Goal: Task Accomplishment & Management: Use online tool/utility

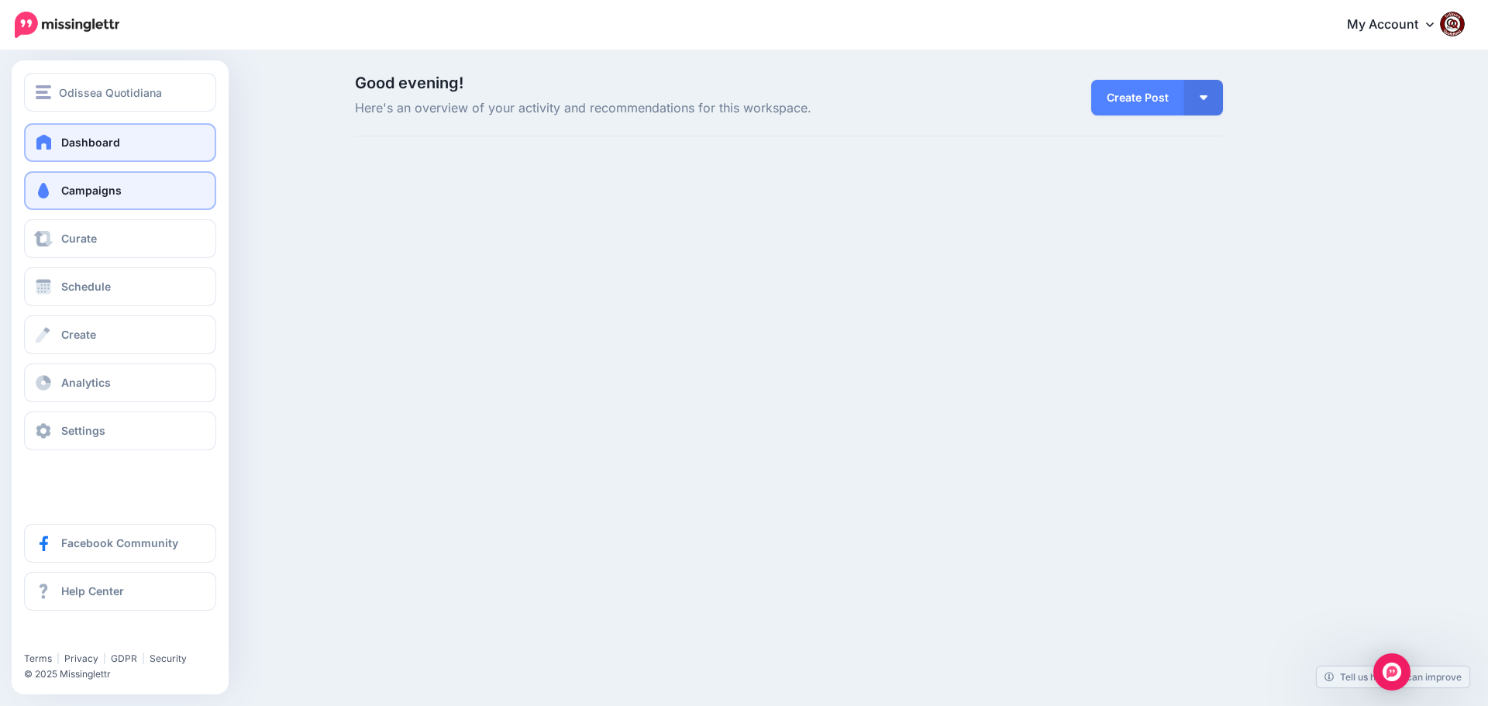
click at [95, 188] on span "Campaigns" at bounding box center [91, 190] width 60 height 13
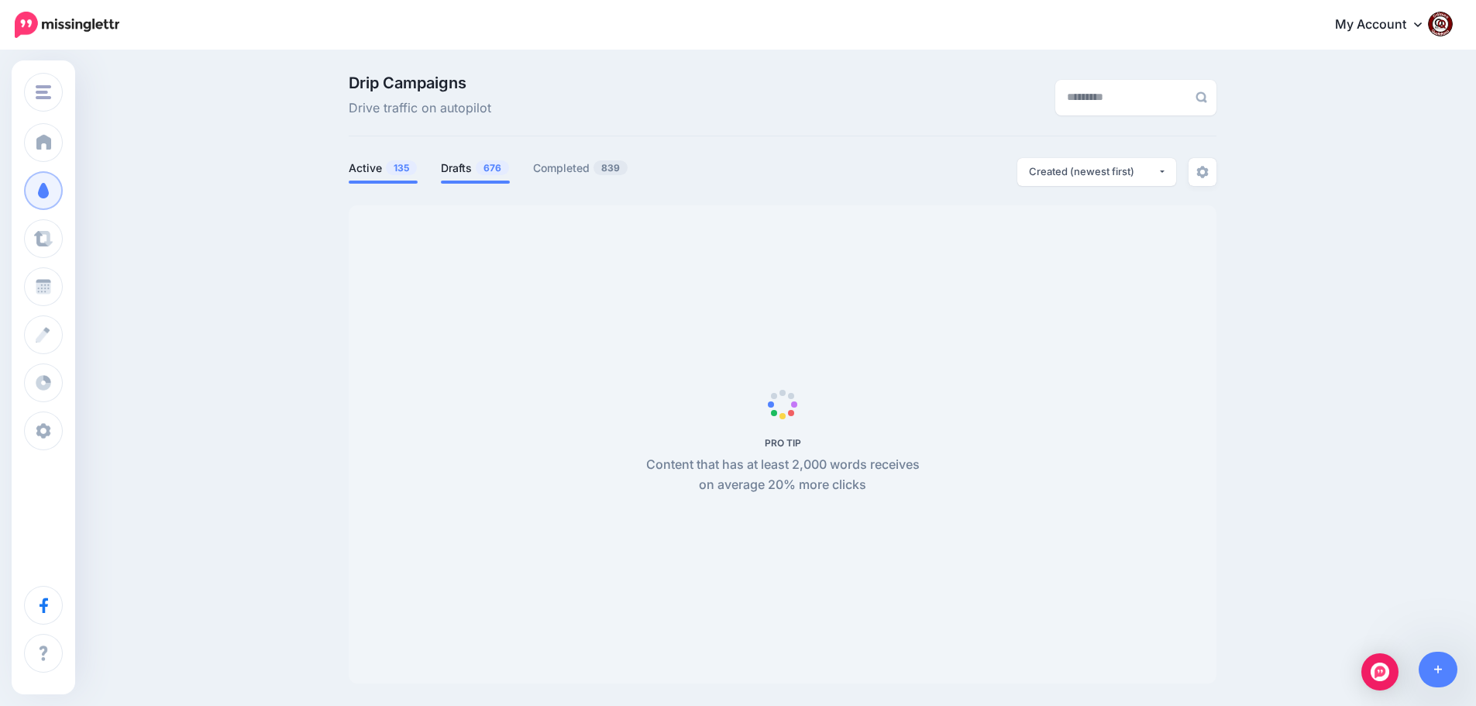
click at [484, 162] on span "676" at bounding box center [492, 167] width 33 height 15
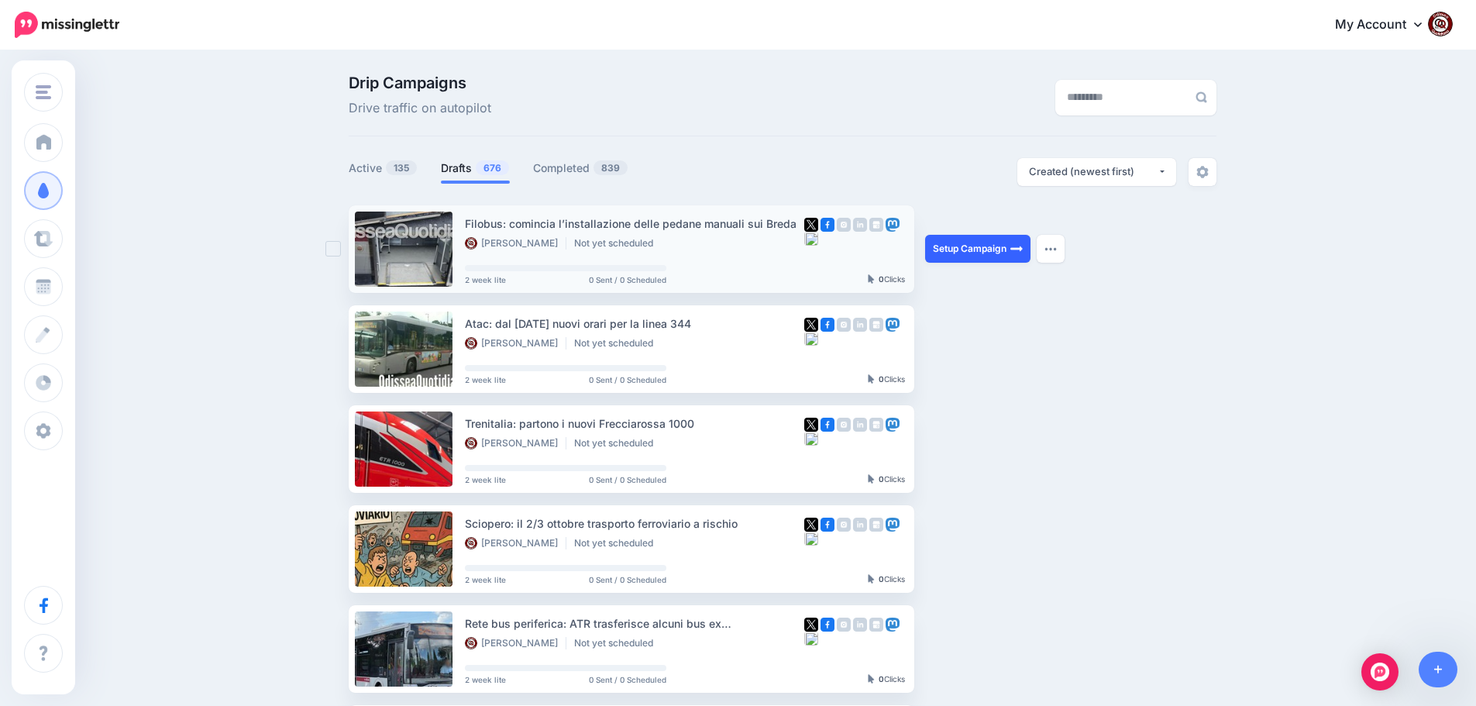
click at [973, 246] on link "Setup Campaign" at bounding box center [977, 249] width 105 height 28
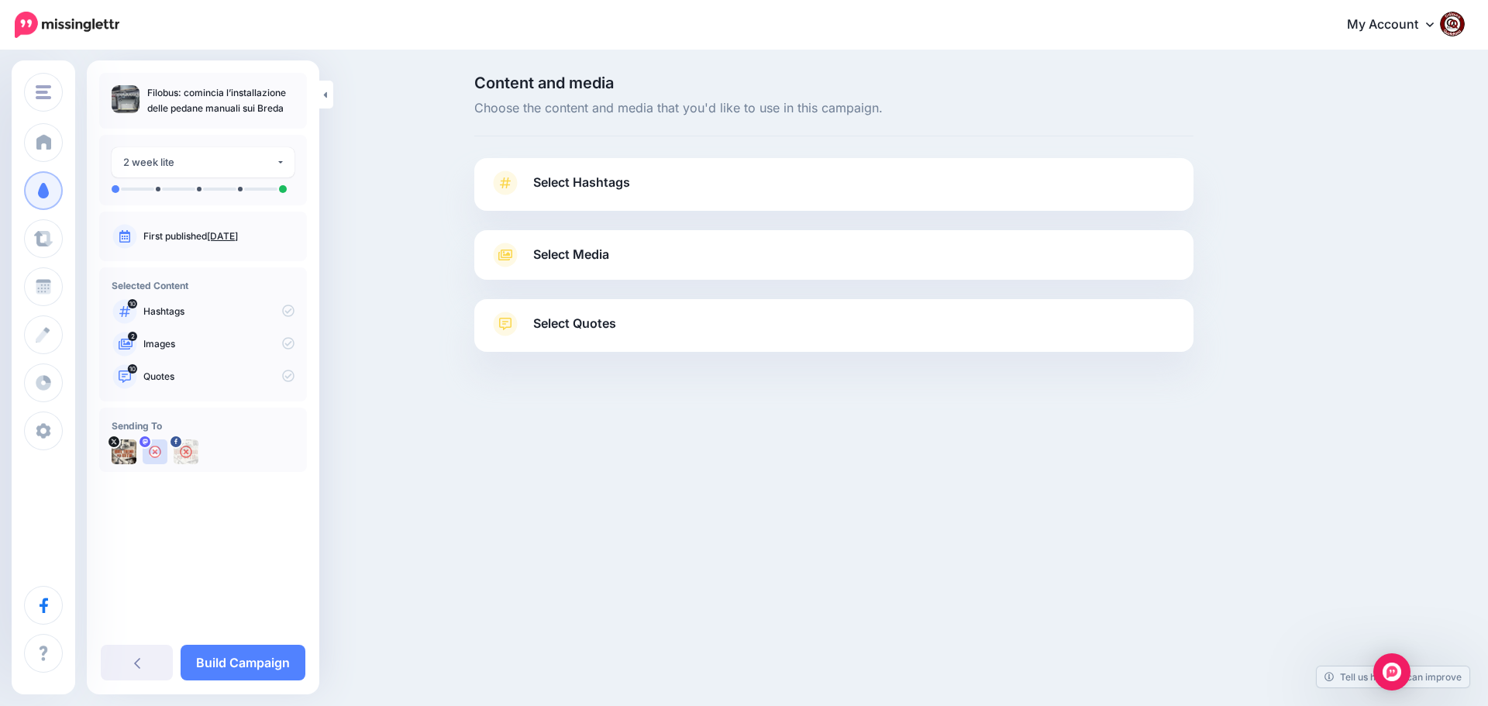
click at [569, 171] on link "Select Hashtags" at bounding box center [834, 190] width 688 height 40
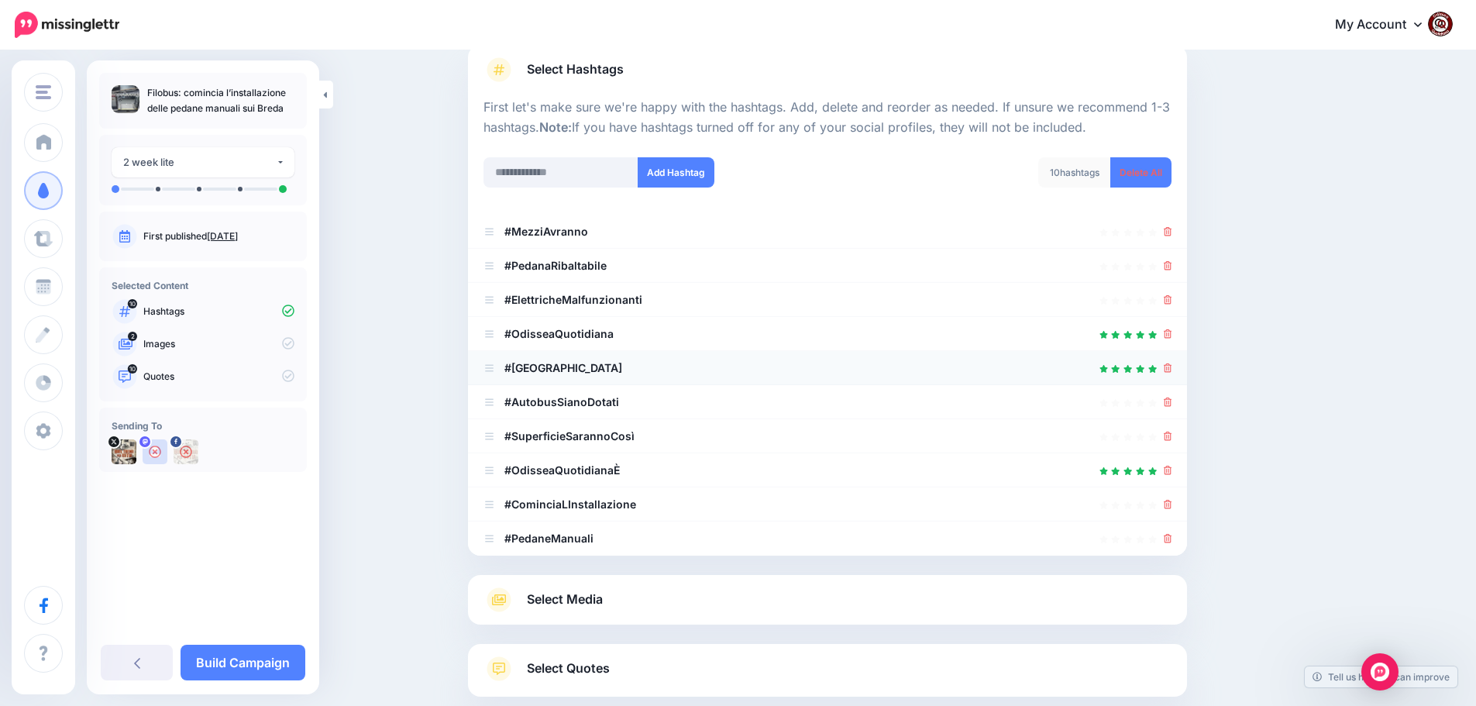
scroll to position [155, 0]
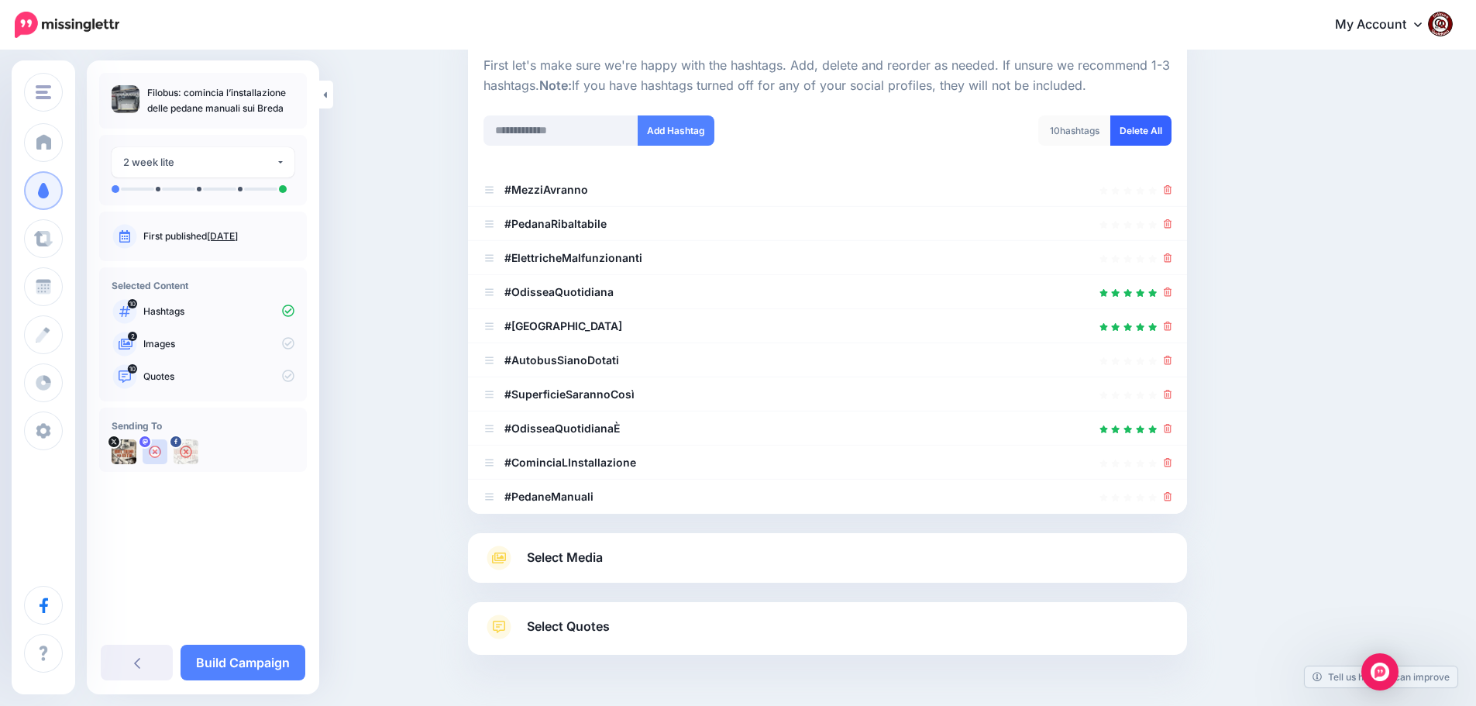
drag, startPoint x: 1144, startPoint y: 128, endPoint x: 1123, endPoint y: 139, distance: 23.3
click at [1144, 129] on link "Delete All" at bounding box center [1140, 130] width 61 height 30
click at [557, 560] on span "Select Media" at bounding box center [565, 557] width 76 height 21
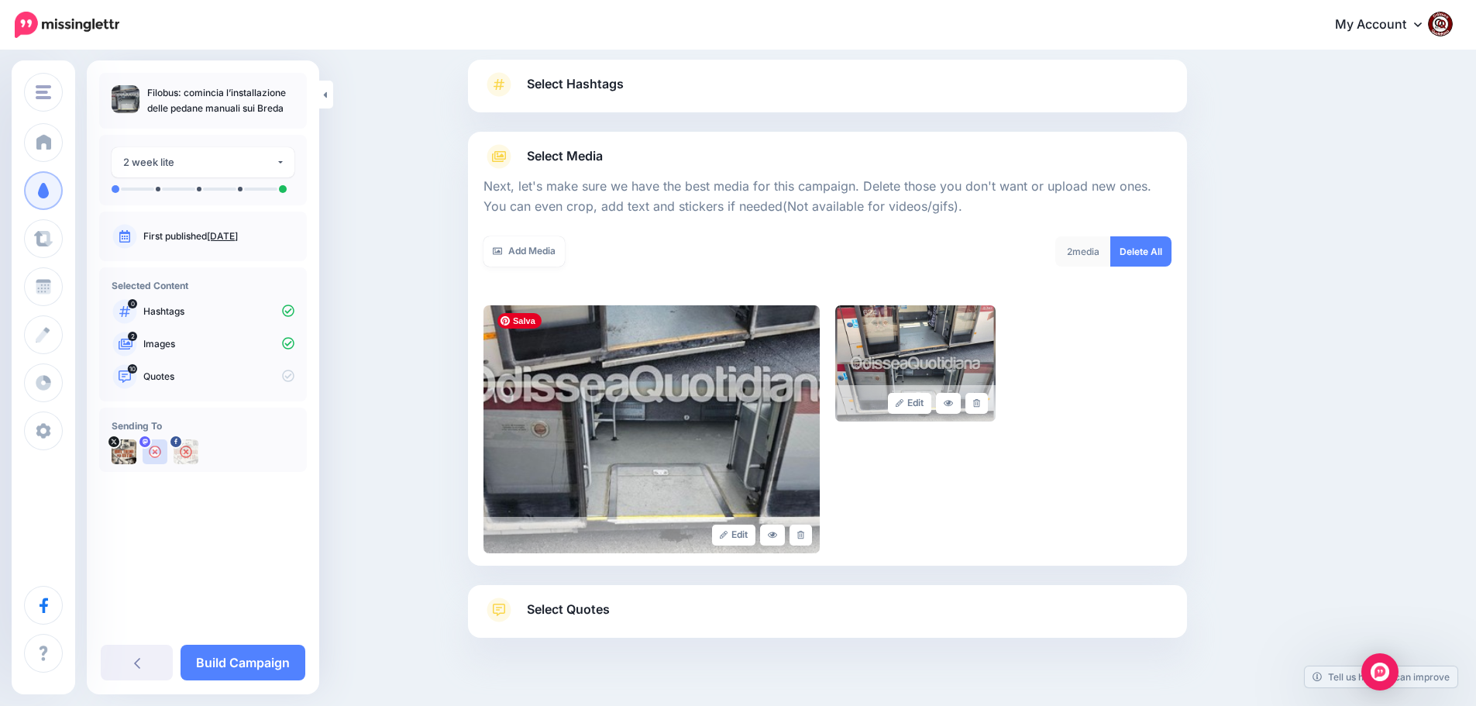
scroll to position [131, 0]
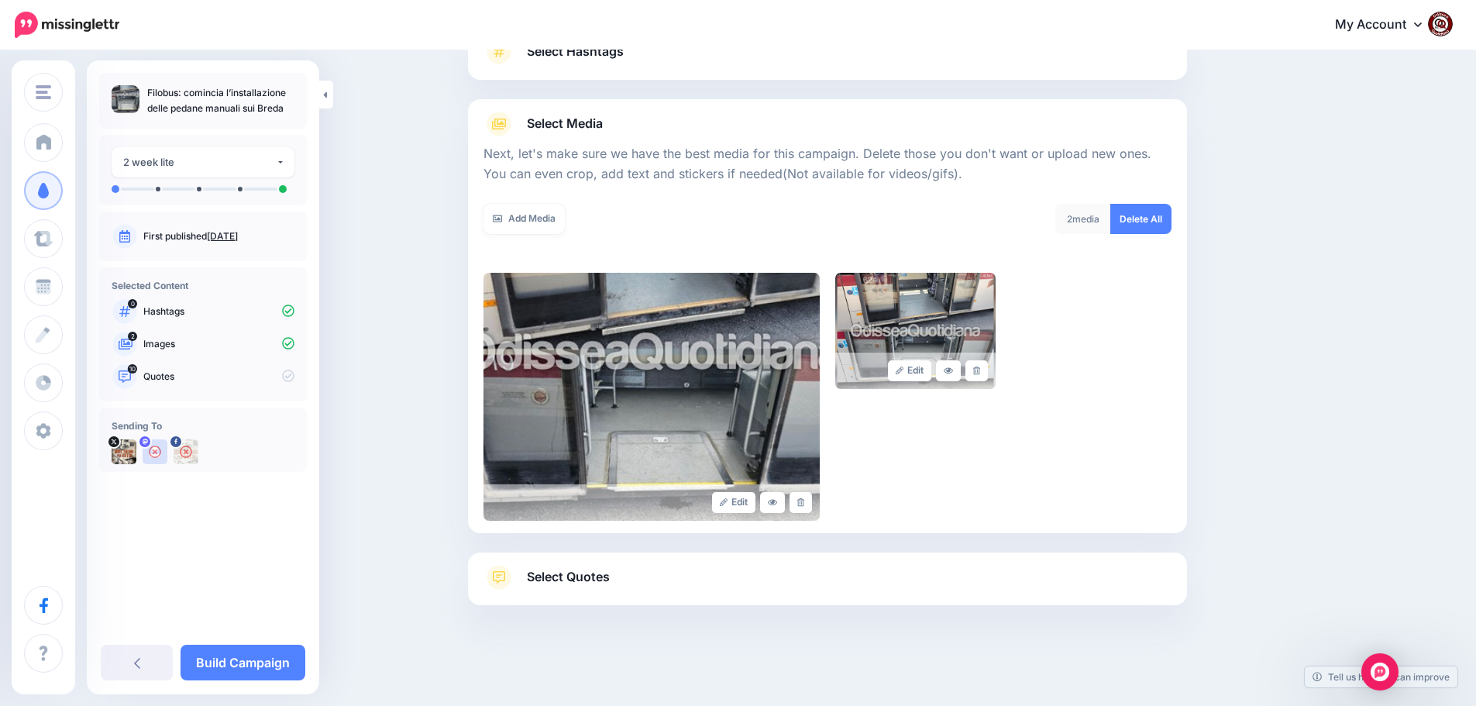
click at [586, 579] on span "Select Quotes" at bounding box center [568, 576] width 83 height 21
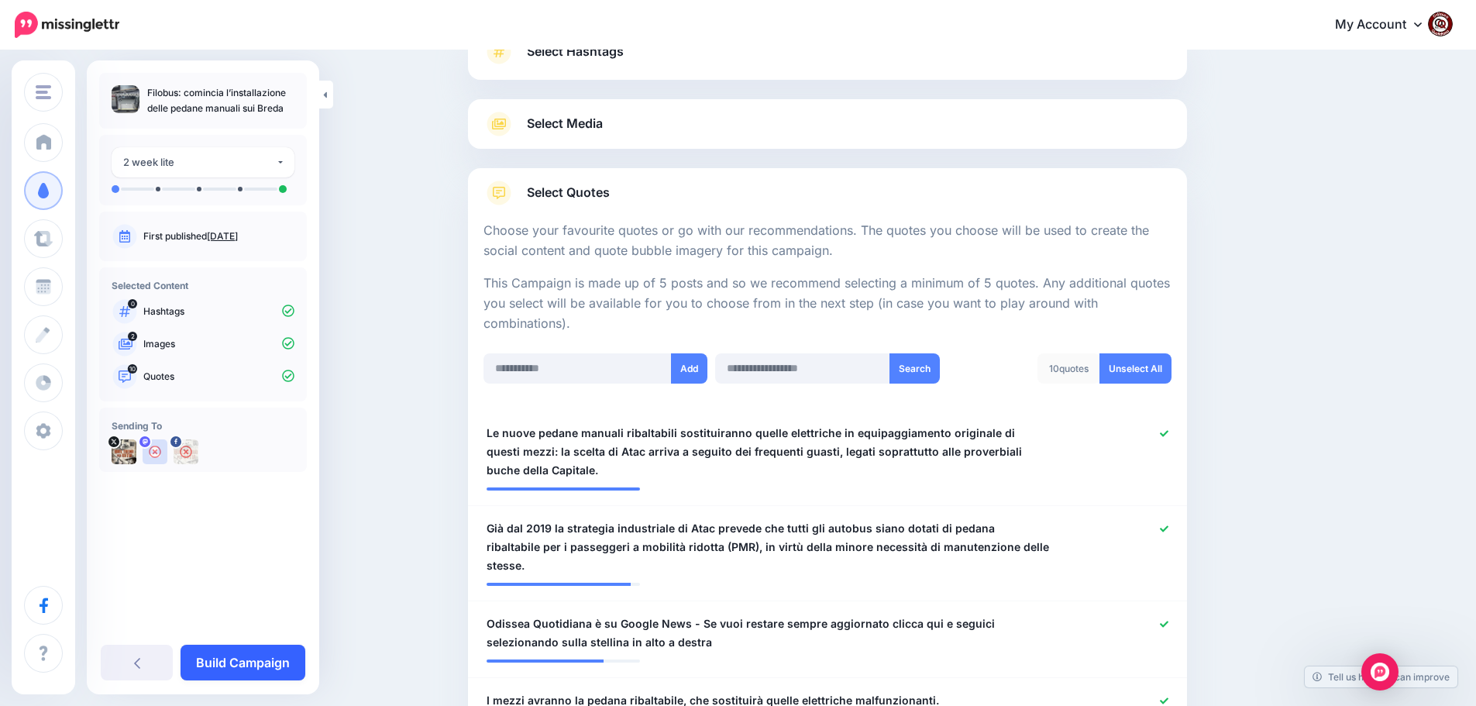
click at [249, 659] on link "Build Campaign" at bounding box center [243, 663] width 125 height 36
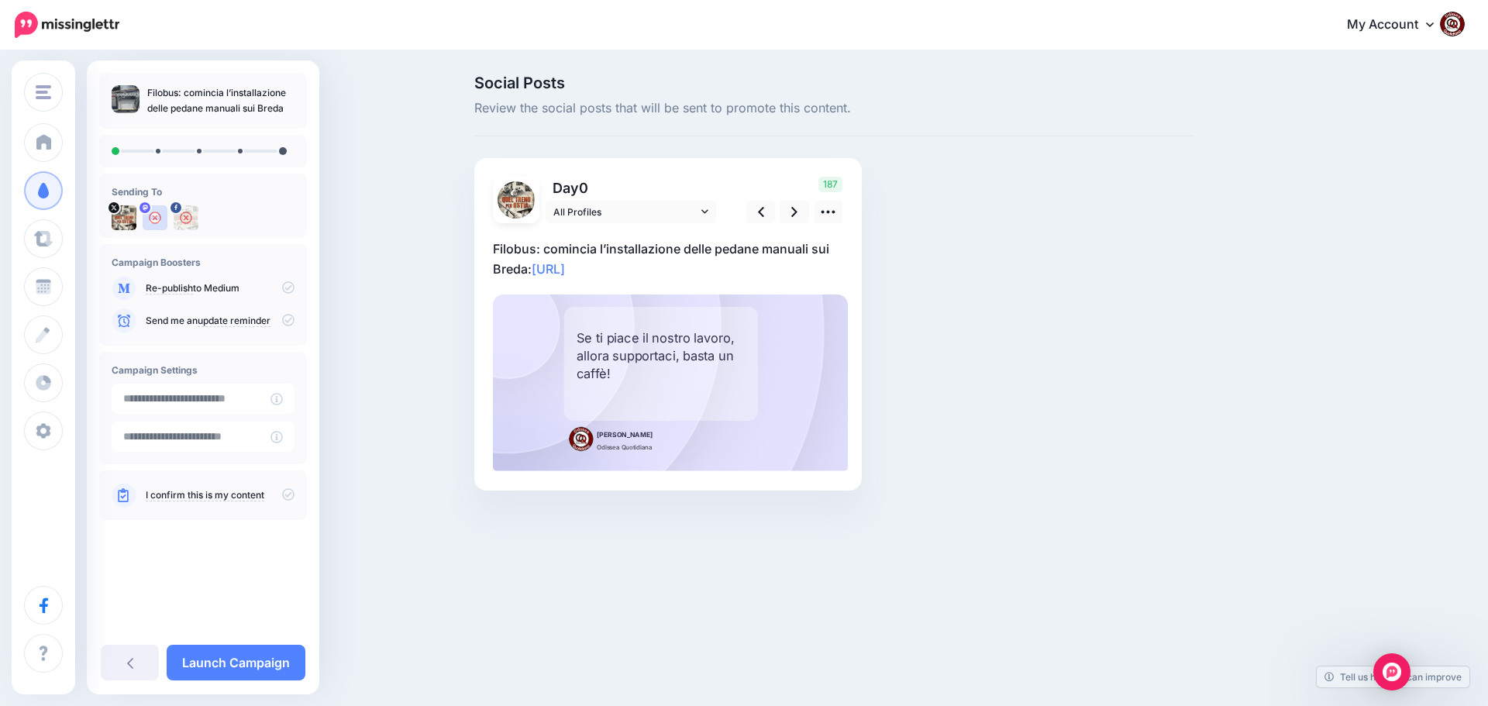
click at [656, 269] on p "Filobus: comincia l’installazione delle pedane manuali sui Breda: [URL]" at bounding box center [668, 259] width 350 height 40
drag, startPoint x: 669, startPoint y: 267, endPoint x: 477, endPoint y: 247, distance: 193.2
click at [477, 247] on div "Day 0 All Profiles" at bounding box center [667, 324] width 387 height 332
paste textarea "**********"
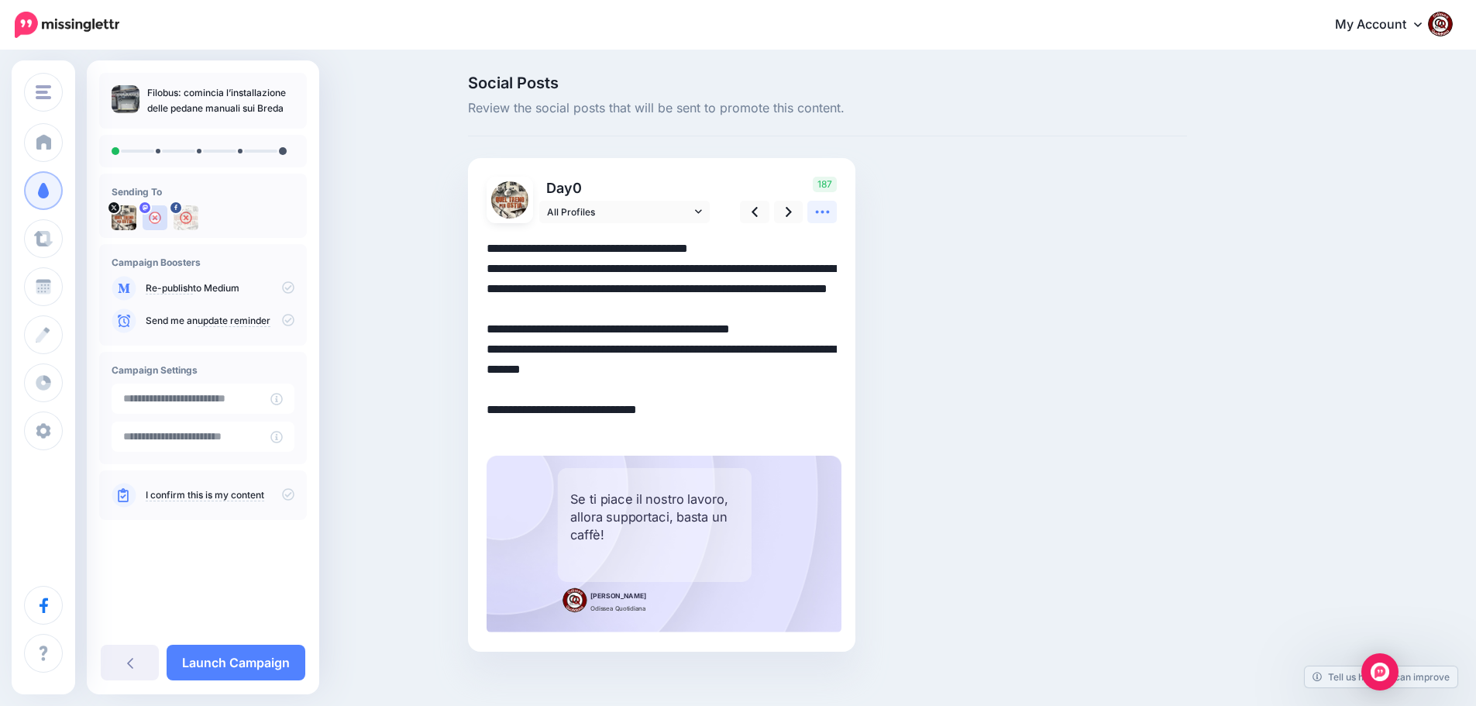
click at [829, 213] on icon at bounding box center [822, 212] width 14 height 3
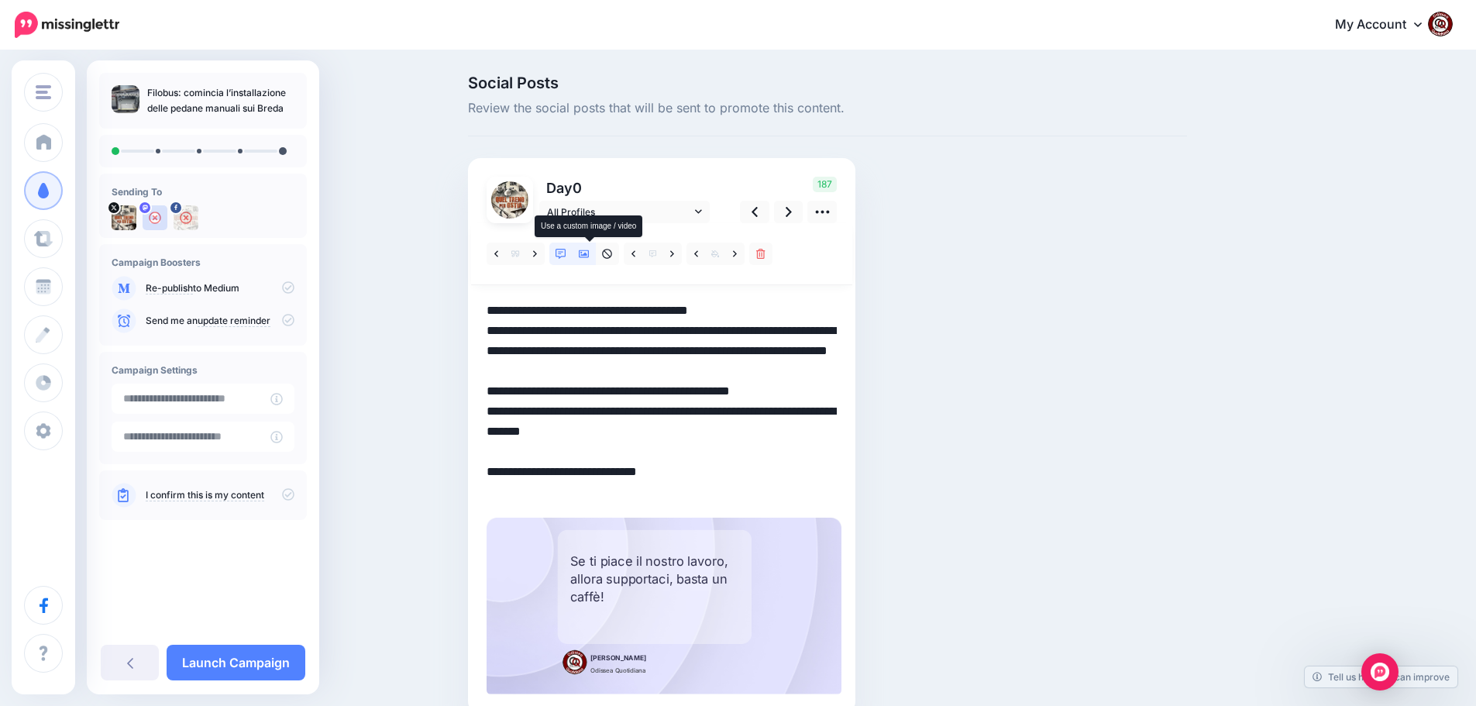
click at [590, 256] on icon at bounding box center [584, 254] width 11 height 11
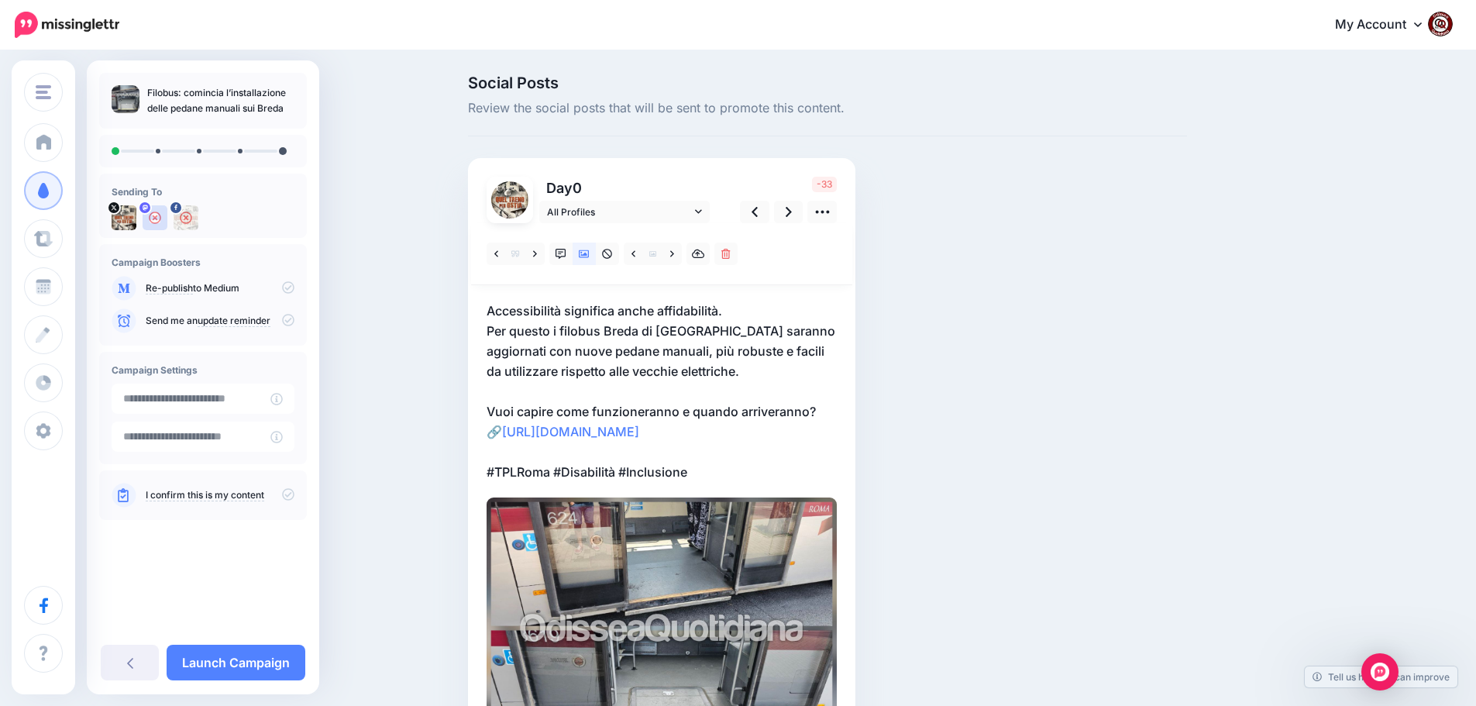
click at [575, 412] on p "Accessibilità significa anche affidabilità. Per questo i filobus Breda di Roma …" at bounding box center [662, 391] width 350 height 181
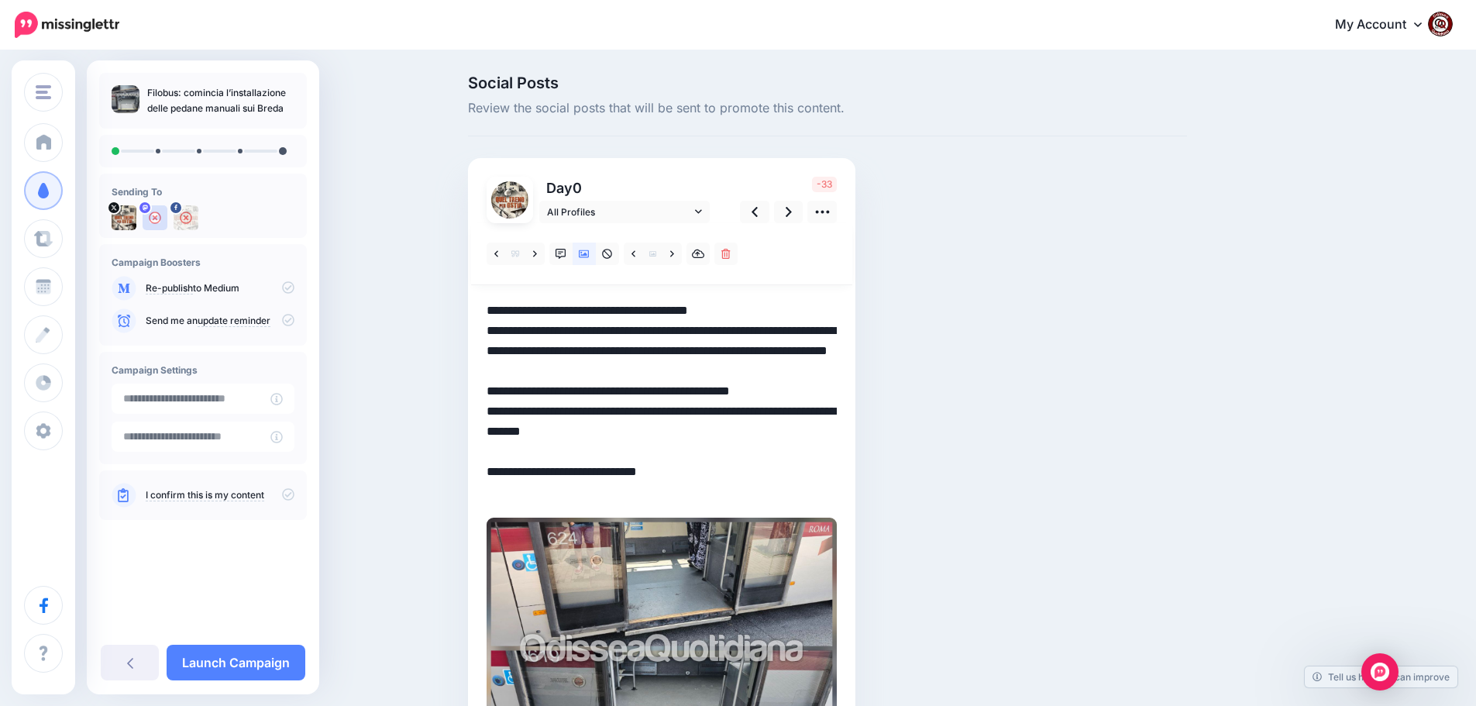
drag, startPoint x: 567, startPoint y: 412, endPoint x: 480, endPoint y: 412, distance: 87.6
click at [480, 412] on div "Day 0 All Profiles" at bounding box center [661, 477] width 387 height 639
drag, startPoint x: 648, startPoint y: 329, endPoint x: 700, endPoint y: 329, distance: 51.9
click at [700, 329] on textarea "**********" at bounding box center [662, 401] width 350 height 201
click at [638, 369] on textarea "**********" at bounding box center [662, 401] width 350 height 201
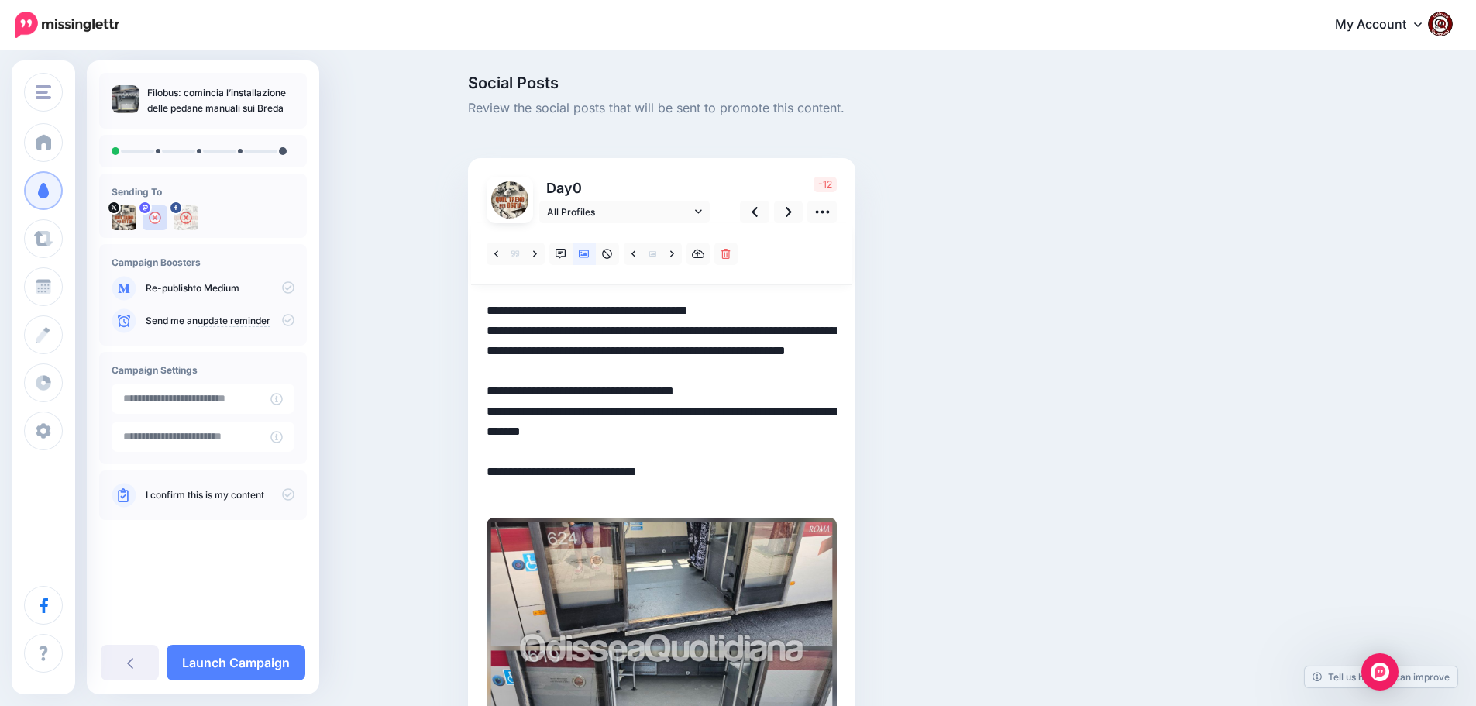
drag, startPoint x: 638, startPoint y: 369, endPoint x: 564, endPoint y: 371, distance: 73.6
click at [564, 371] on textarea "**********" at bounding box center [662, 401] width 350 height 201
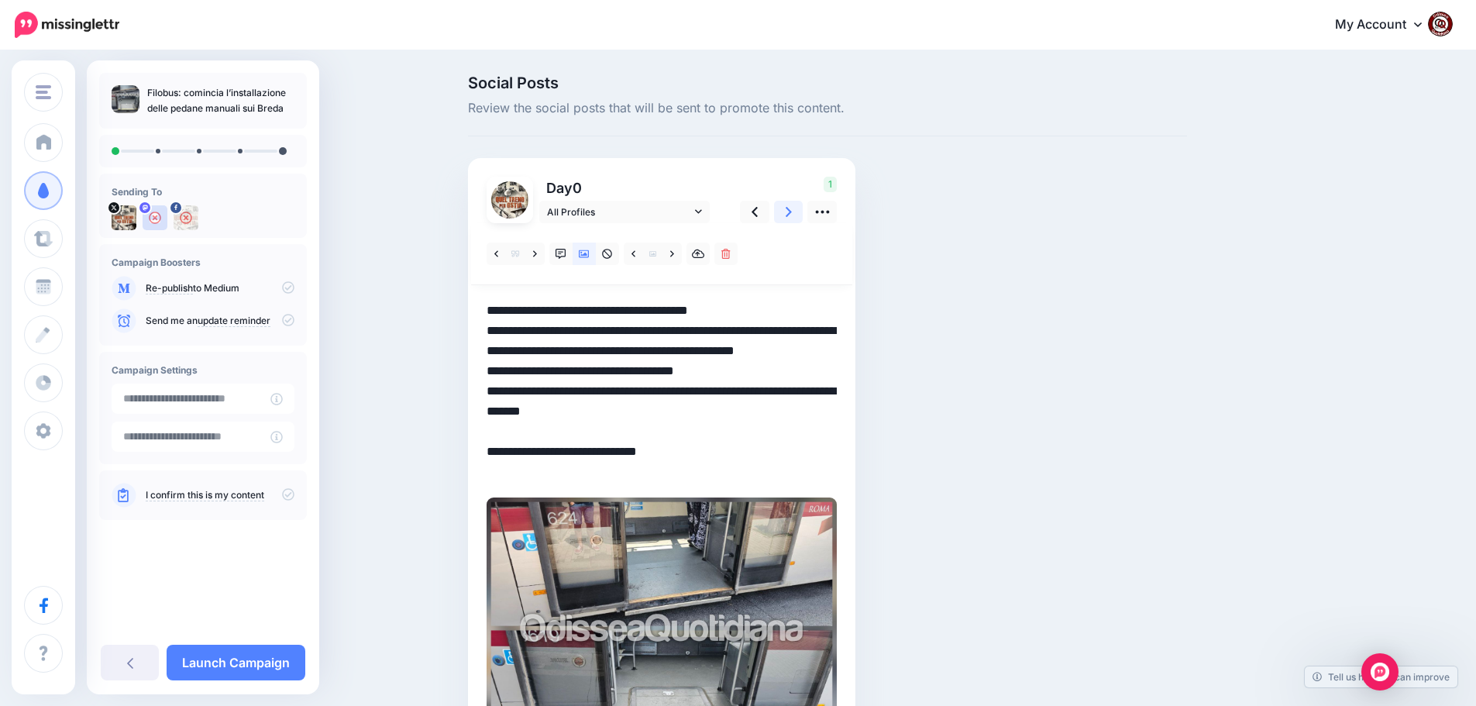
click at [792, 209] on icon at bounding box center [789, 212] width 6 height 10
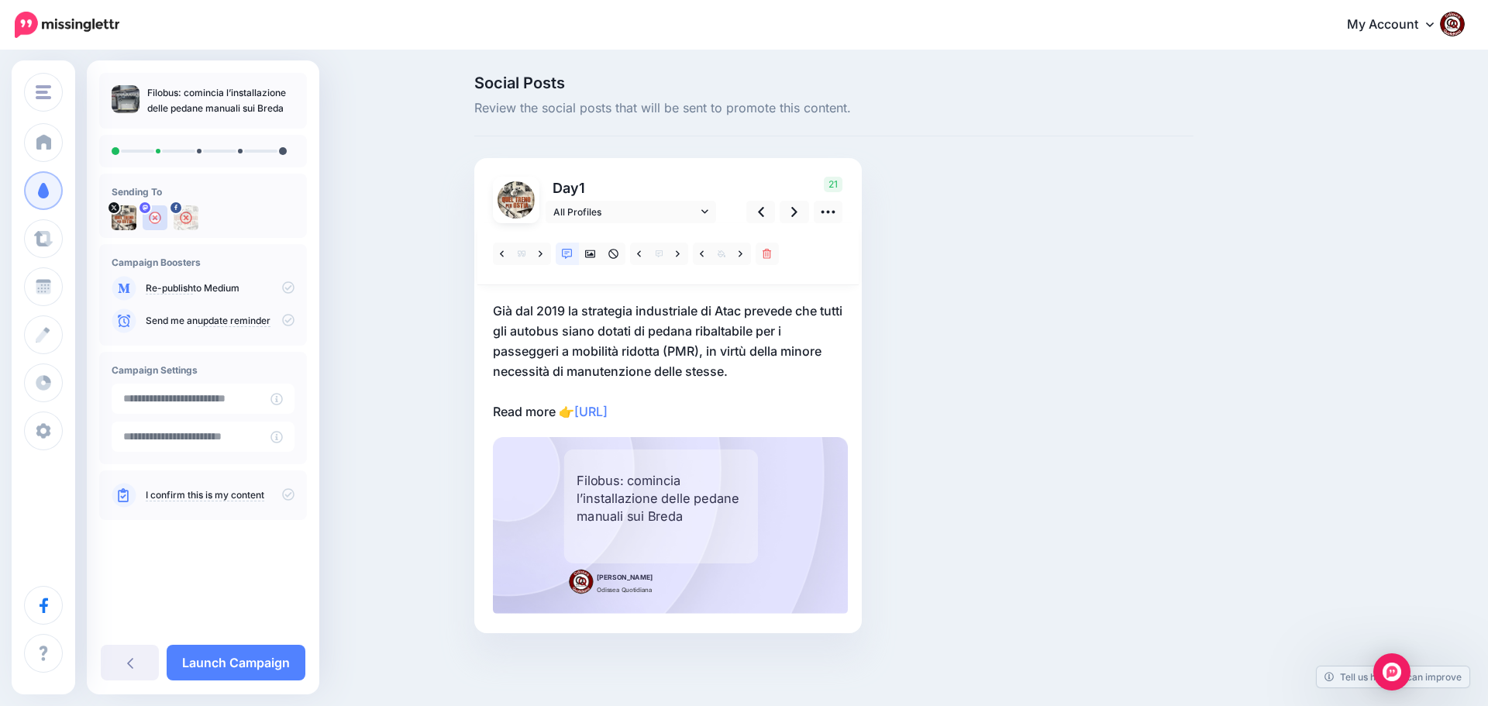
click at [714, 402] on p "Già dal 2019 la strategia industriale di Atac prevede che tutti gli autobus sia…" at bounding box center [668, 361] width 350 height 121
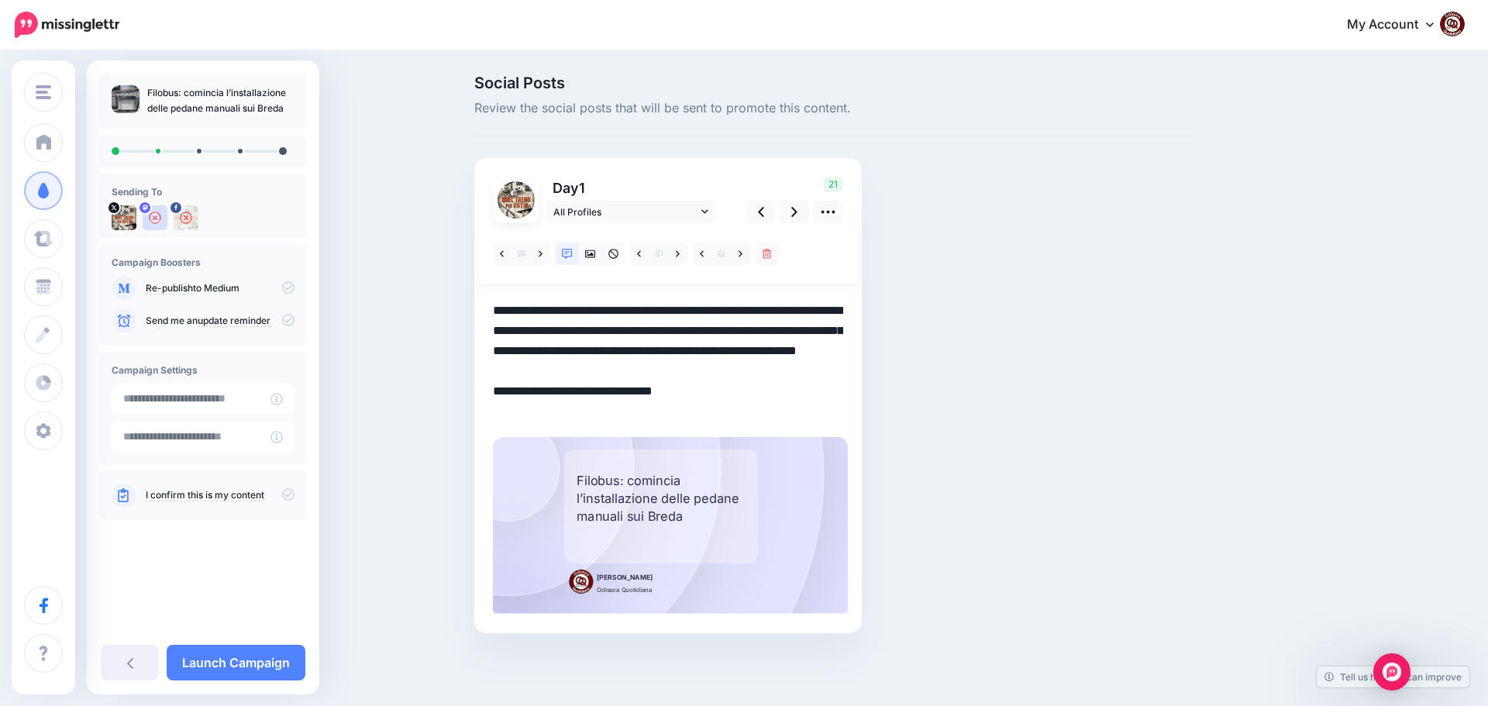
drag, startPoint x: 707, startPoint y: 410, endPoint x: 473, endPoint y: 305, distance: 257.0
click at [473, 305] on div "Social Posts Review the social posts that will be sent to promote this content.…" at bounding box center [834, 377] width 742 height 604
paste textarea "**********"
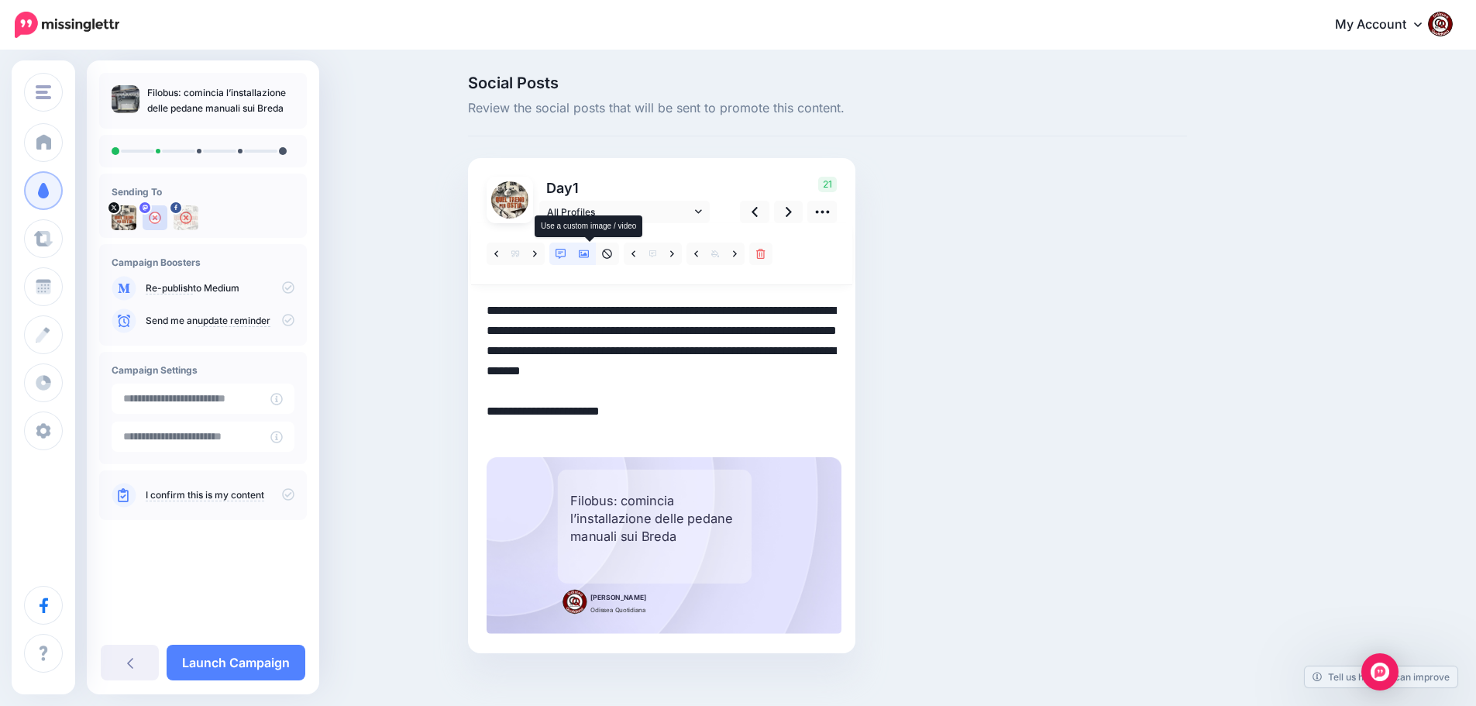
click at [586, 251] on icon at bounding box center [584, 254] width 11 height 8
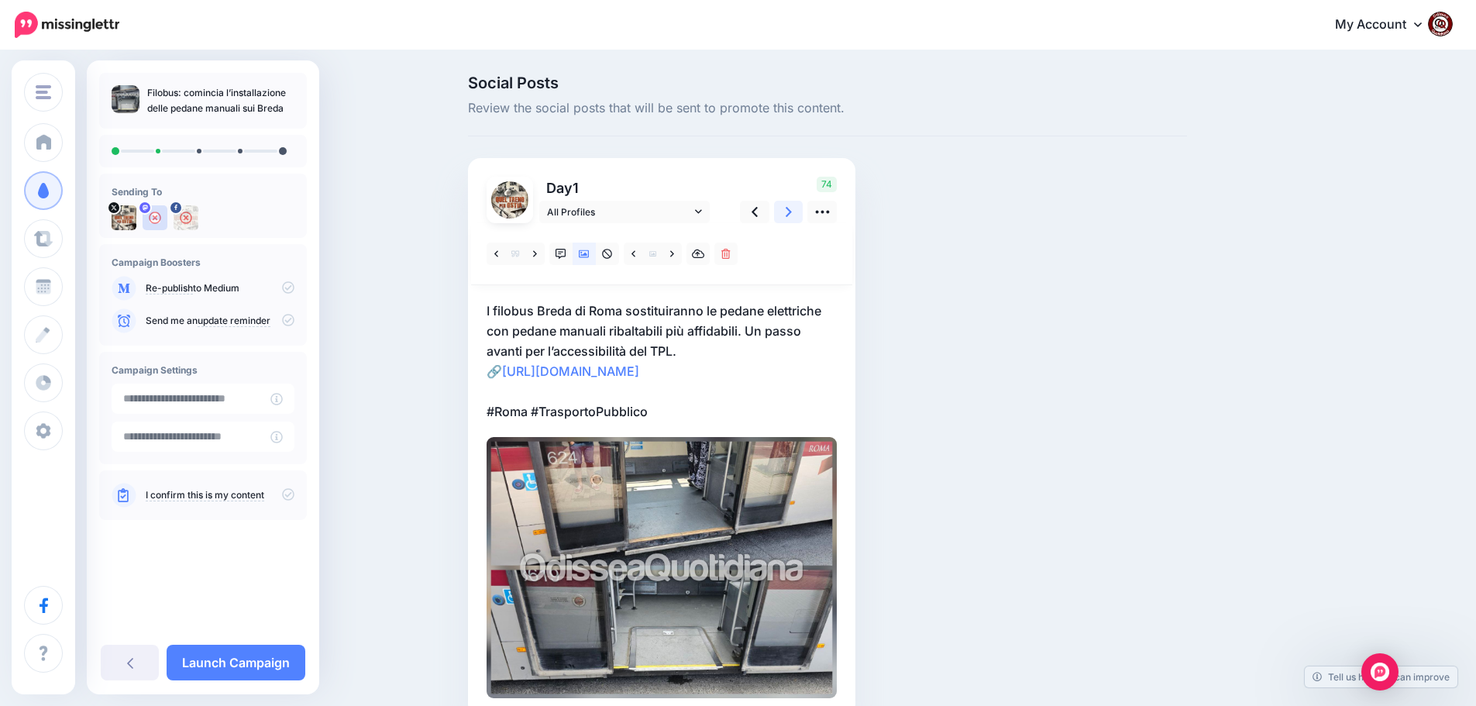
click at [791, 216] on icon at bounding box center [789, 212] width 6 height 16
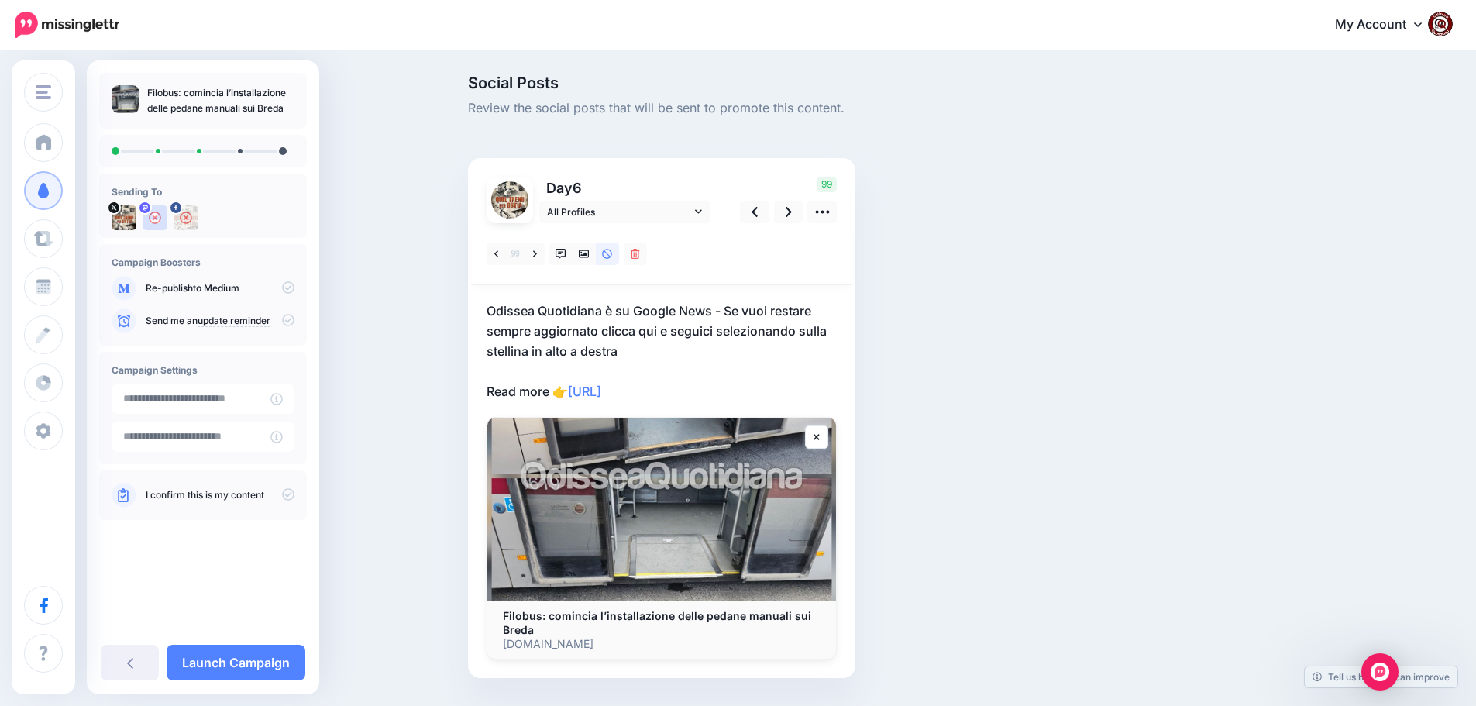
click at [715, 391] on p "Odissea Quotidiana è su Google News - Se vuoi restare sempre aggiornato clicca …" at bounding box center [662, 351] width 350 height 101
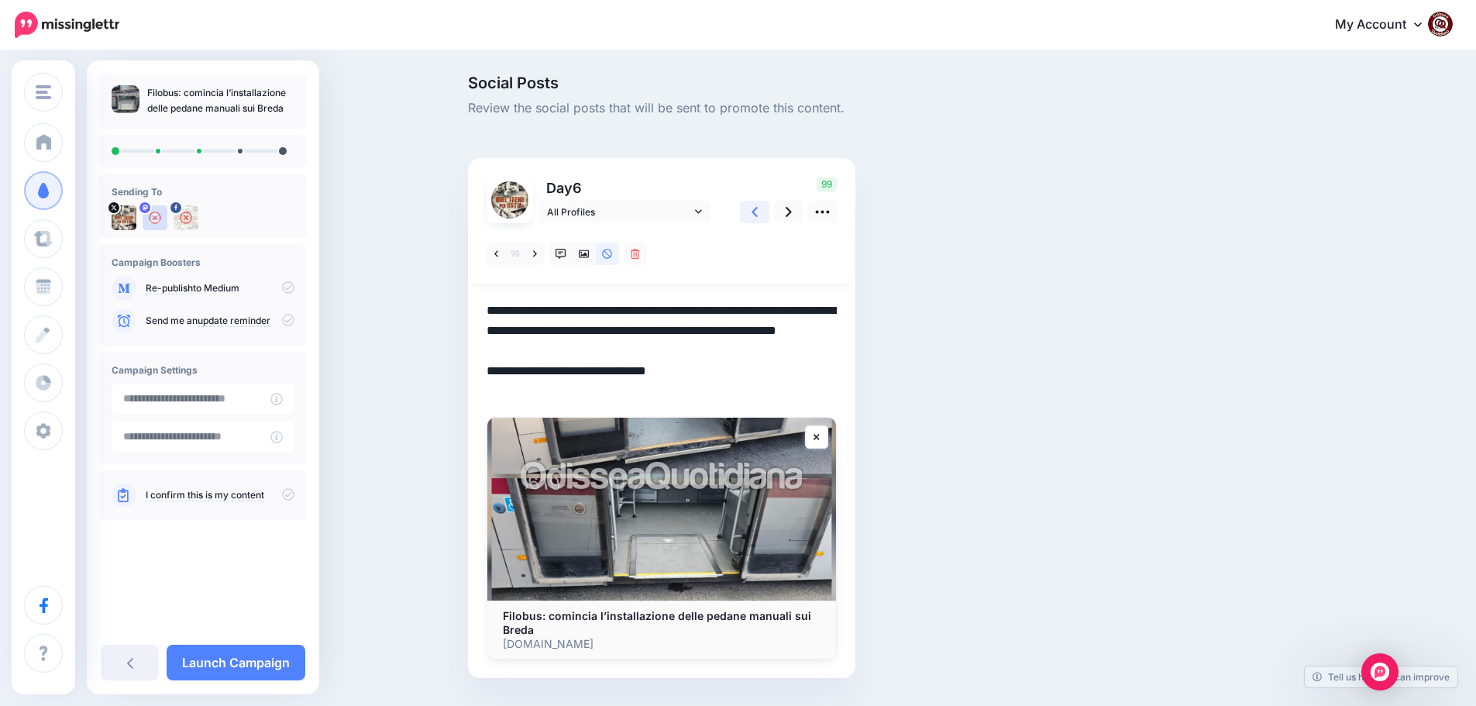
click at [758, 216] on icon at bounding box center [755, 212] width 6 height 16
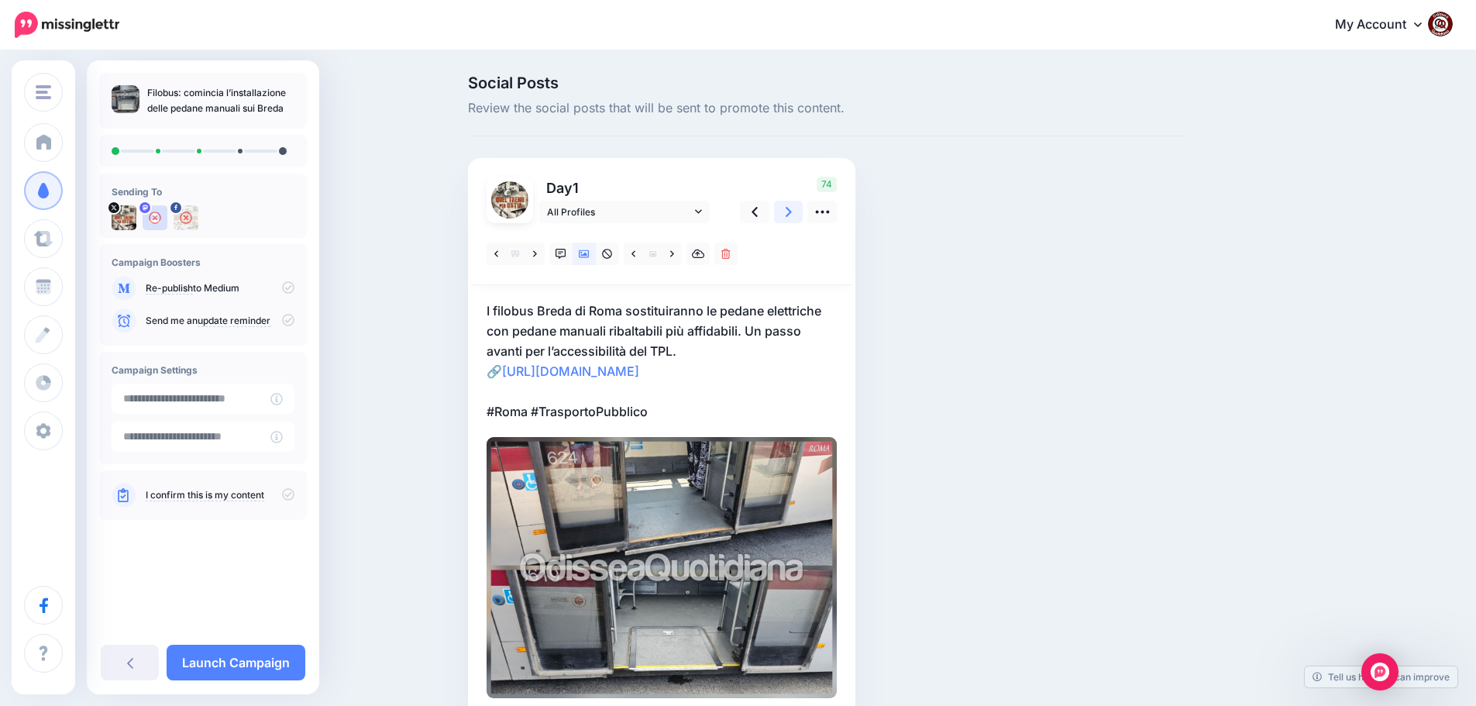
click at [790, 208] on link at bounding box center [788, 212] width 29 height 22
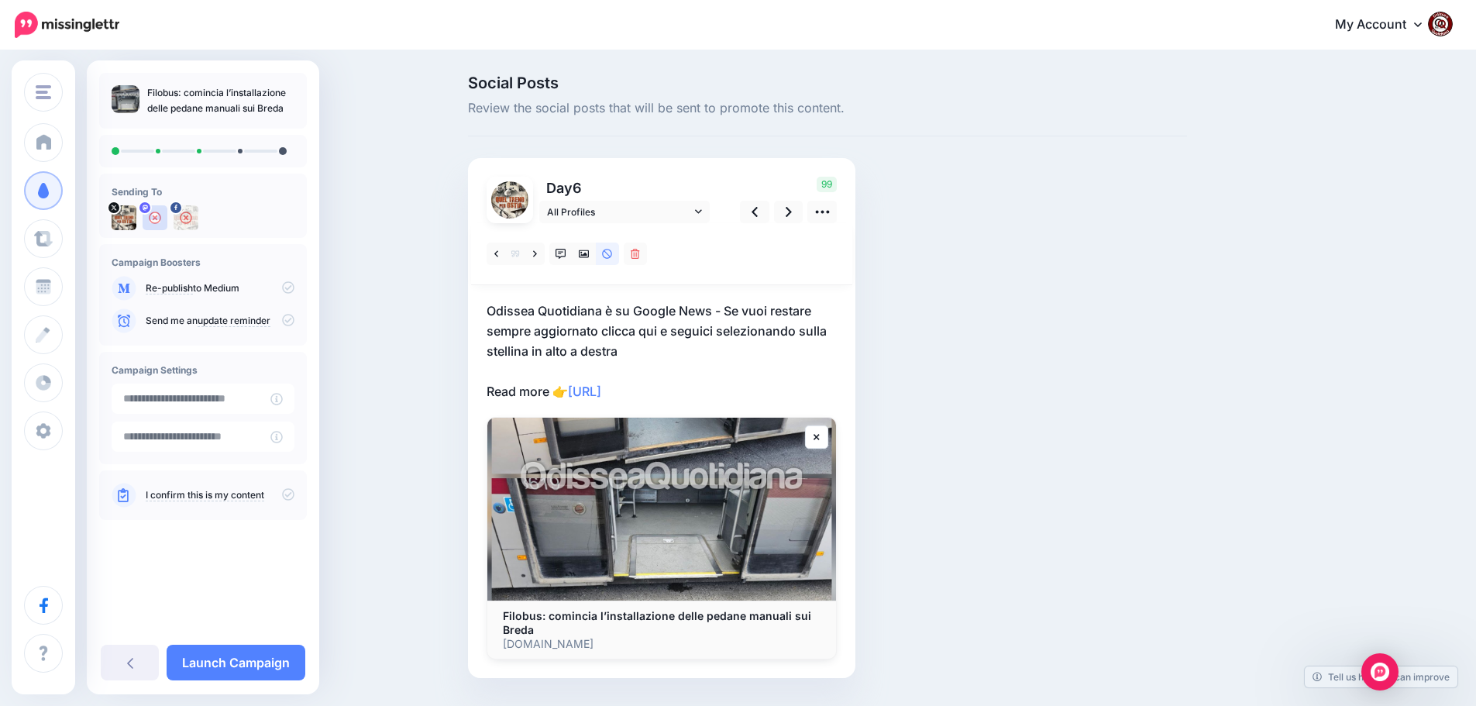
drag, startPoint x: 717, startPoint y: 384, endPoint x: 707, endPoint y: 390, distance: 10.8
click at [717, 385] on p "Odissea Quotidiana è su Google News - Se vuoi restare sempre aggiornato clicca …" at bounding box center [662, 351] width 350 height 101
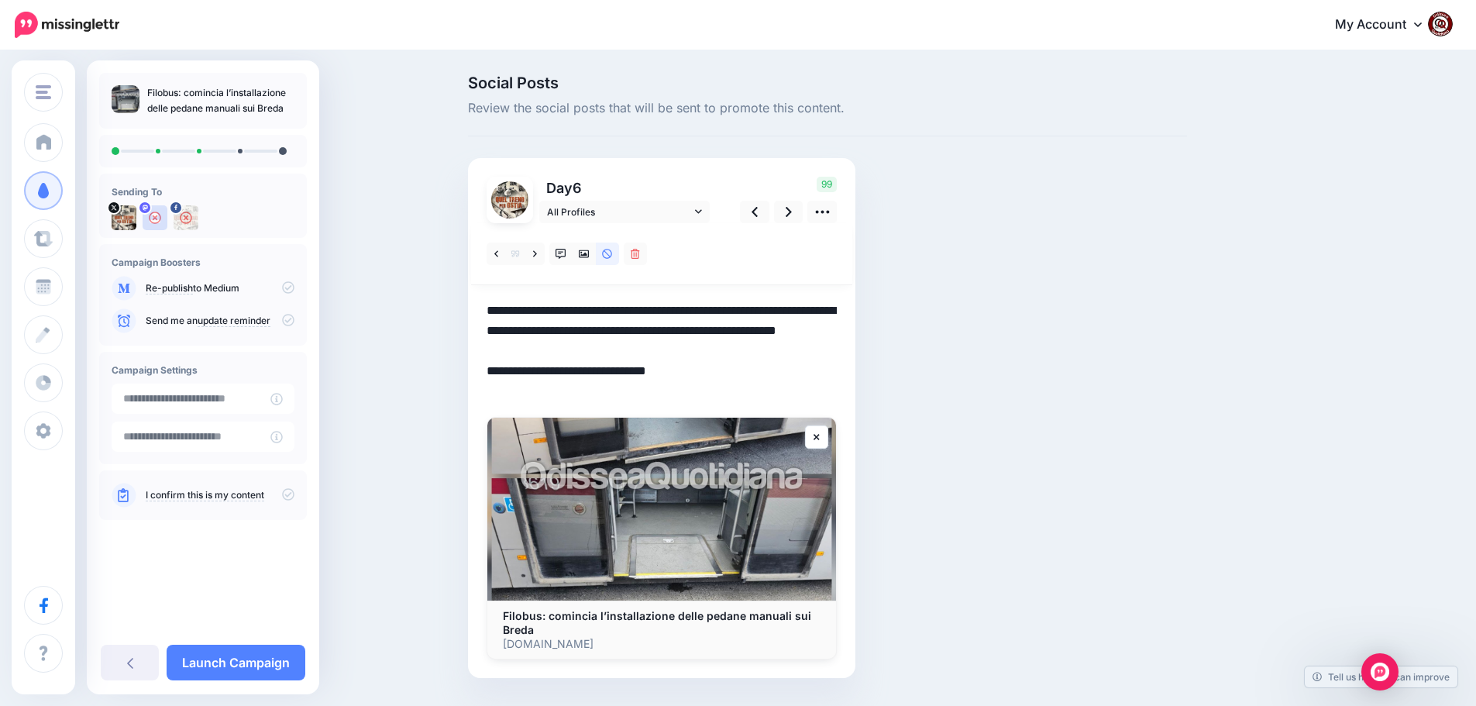
drag, startPoint x: 707, startPoint y: 390, endPoint x: 471, endPoint y: 312, distance: 248.7
click at [471, 312] on div "Social Posts Review the social posts that will be sent to promote this content.…" at bounding box center [827, 399] width 742 height 649
paste textarea "**********"
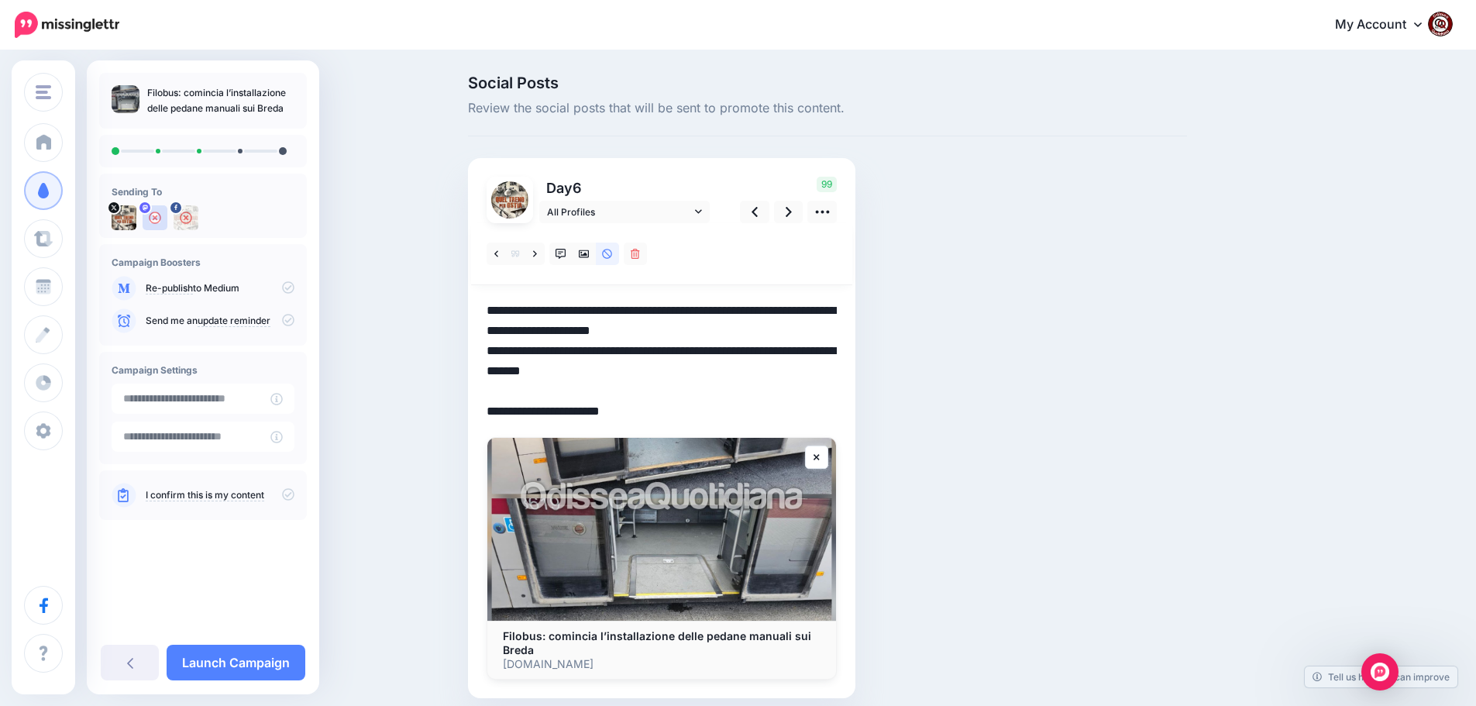
click at [742, 335] on textarea "**********" at bounding box center [662, 361] width 350 height 121
click at [790, 210] on link at bounding box center [788, 212] width 29 height 22
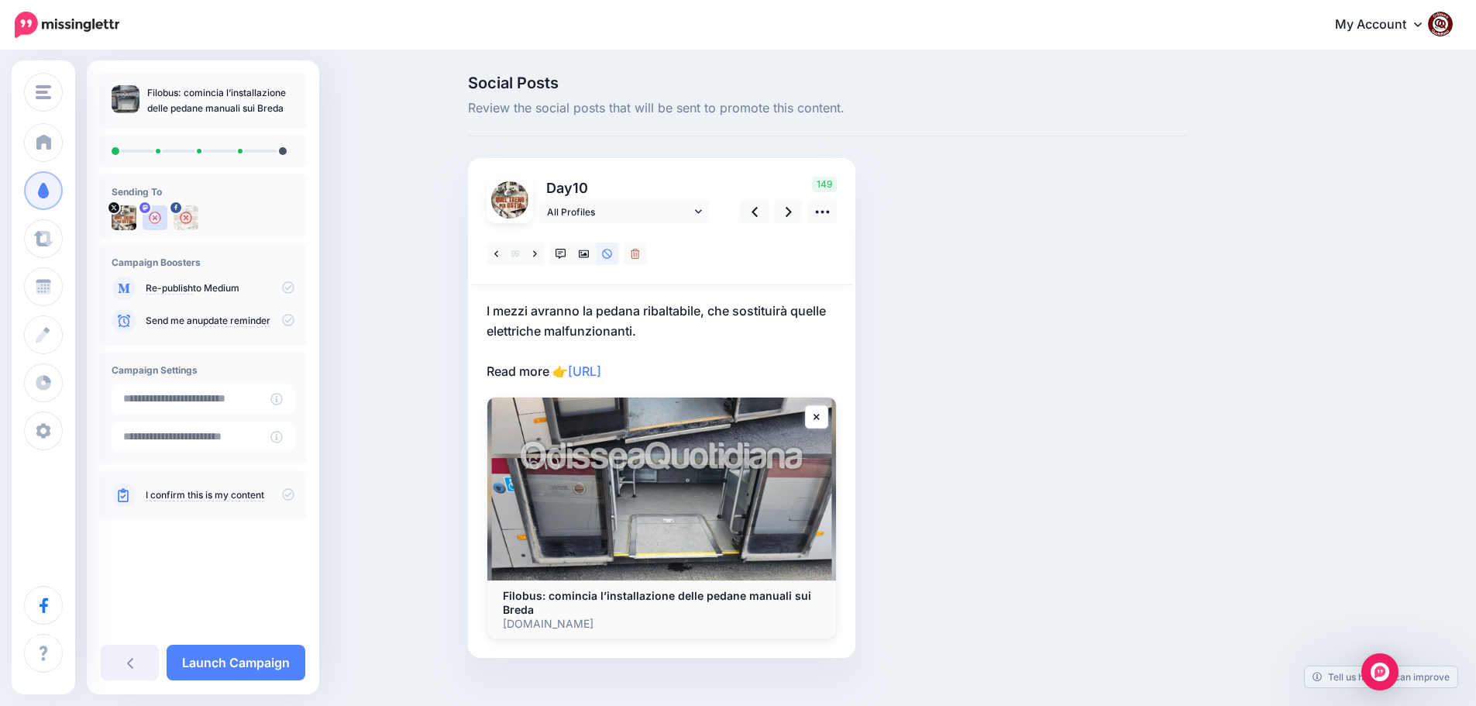
click at [720, 370] on p "I mezzi avranno la pedana ribaltabile, che sostituirà quelle elettriche malfunz…" at bounding box center [662, 341] width 350 height 81
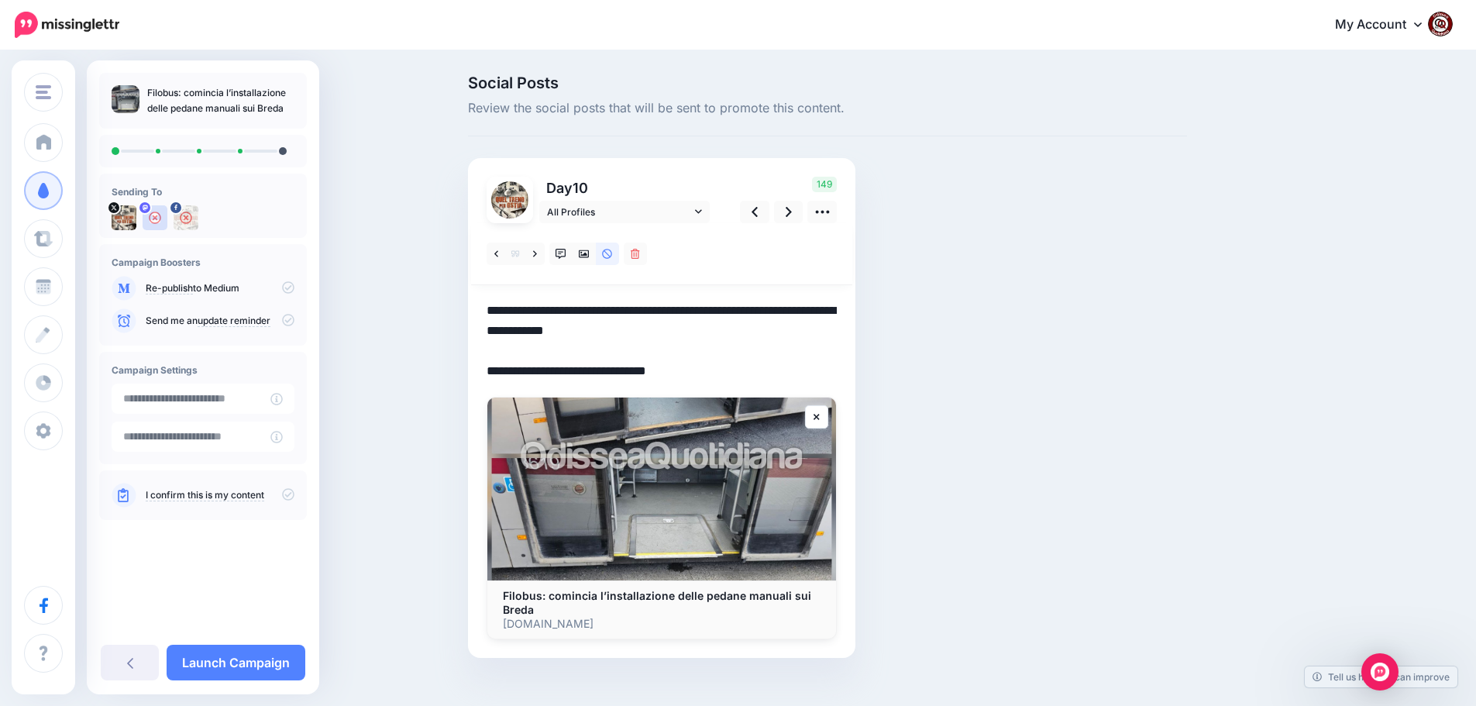
drag, startPoint x: 708, startPoint y: 370, endPoint x: 473, endPoint y: 311, distance: 242.0
click at [473, 311] on div "Day 10 All Profiles" at bounding box center [661, 408] width 387 height 500
paste textarea "**********"
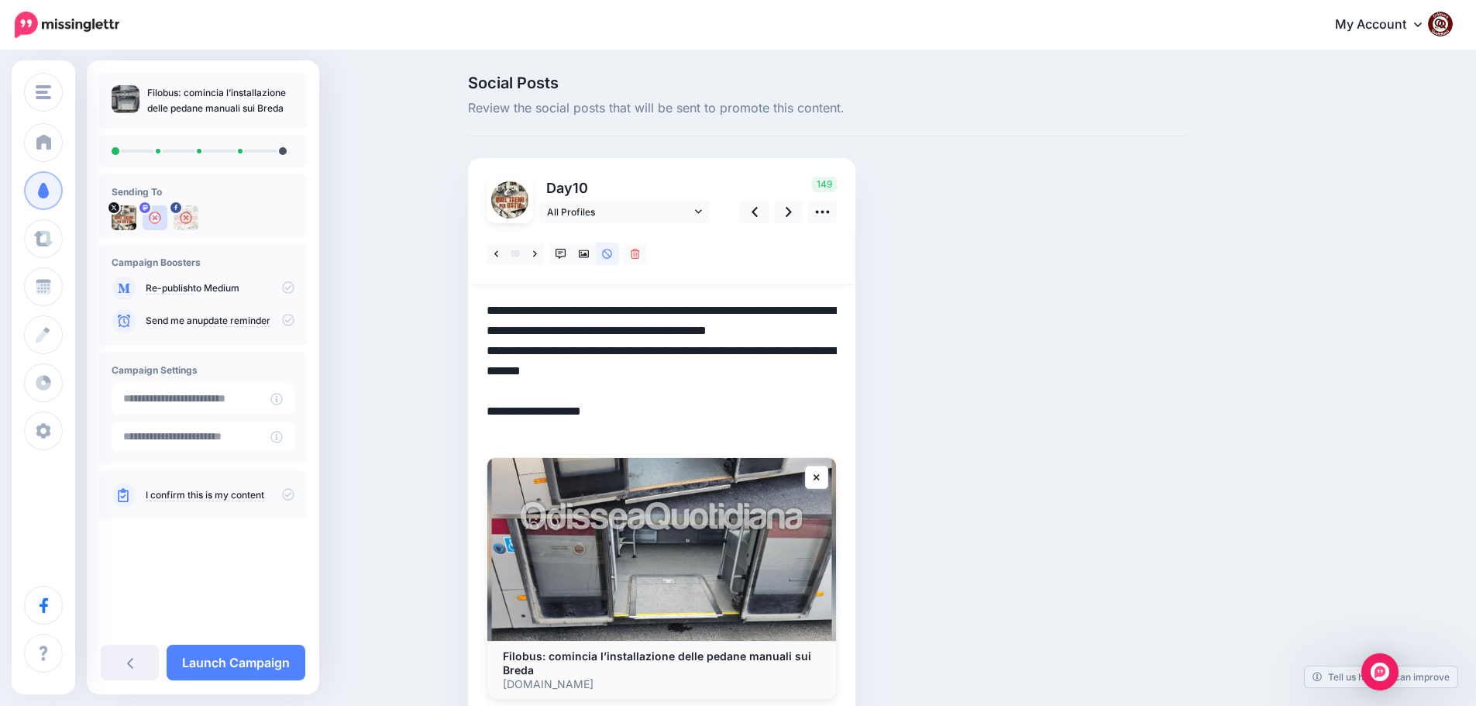
click at [559, 349] on textarea "**********" at bounding box center [662, 371] width 350 height 141
click at [789, 210] on link at bounding box center [788, 212] width 29 height 22
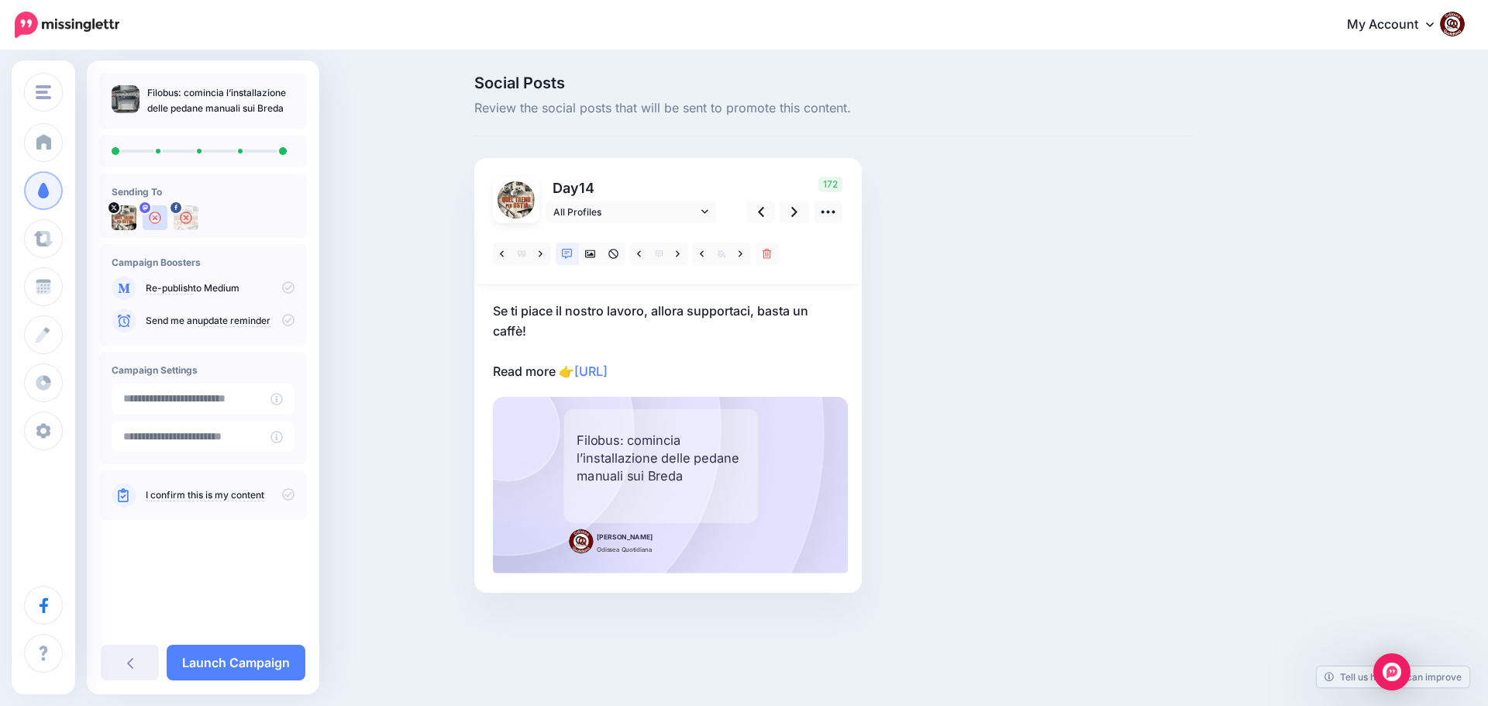
drag, startPoint x: 714, startPoint y: 380, endPoint x: 703, endPoint y: 377, distance: 12.0
click at [713, 378] on p "Se ti piace il nostro lavoro, allora supportaci, basta un caffè! Read more 👉 ht…" at bounding box center [668, 341] width 350 height 81
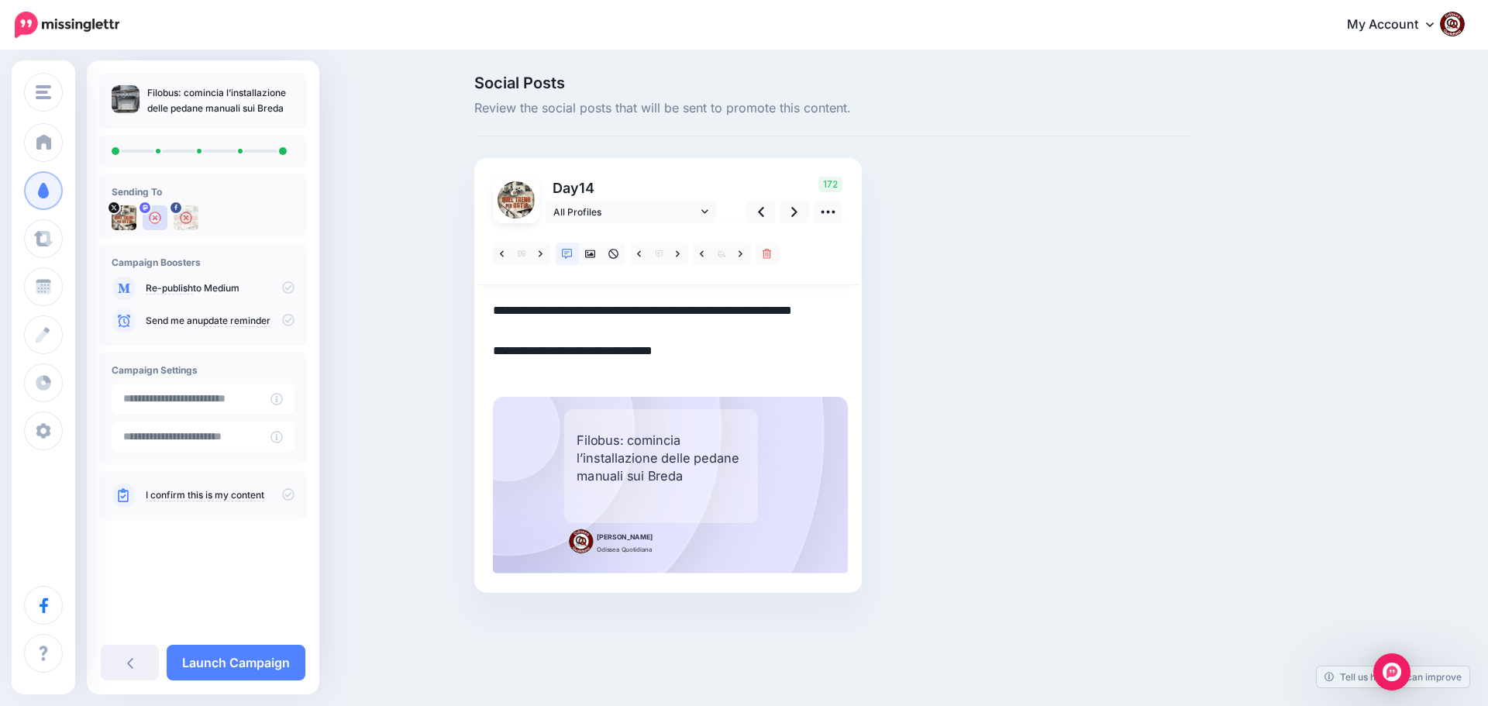
drag, startPoint x: 697, startPoint y: 374, endPoint x: 467, endPoint y: 308, distance: 238.8
click at [467, 308] on div "Social Posts Review the social posts that will be sent to promote this content.…" at bounding box center [834, 357] width 742 height 564
paste textarea "**********"
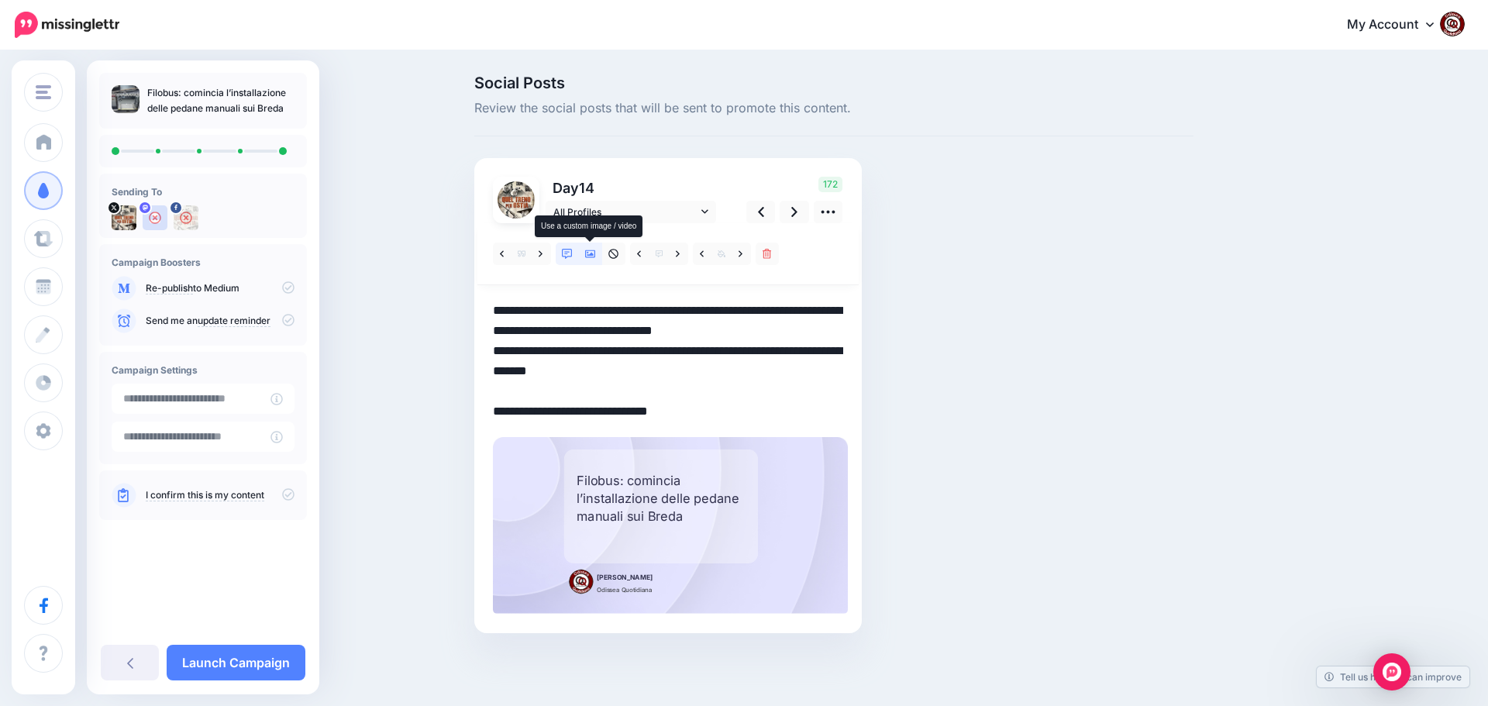
type textarea "**********"
click at [588, 253] on icon at bounding box center [590, 254] width 11 height 11
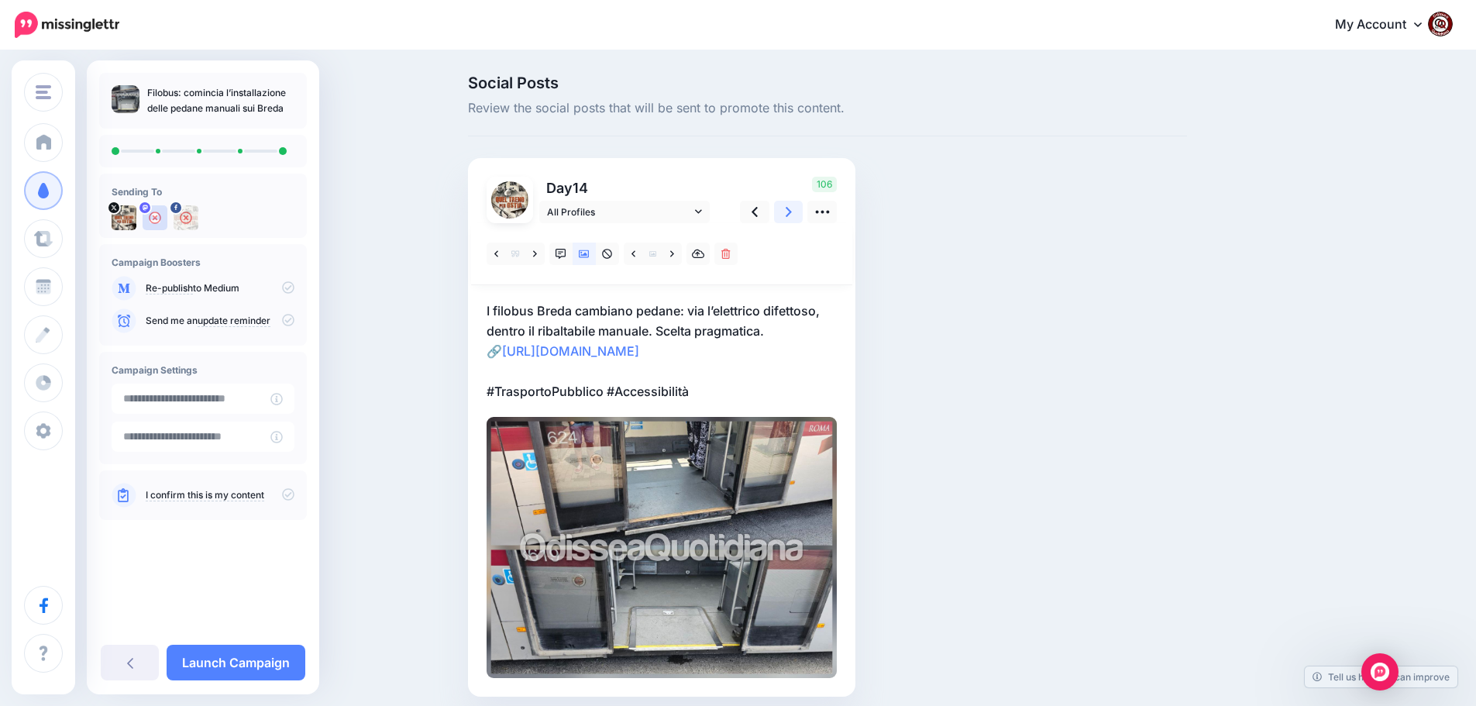
click at [790, 212] on link at bounding box center [788, 212] width 29 height 22
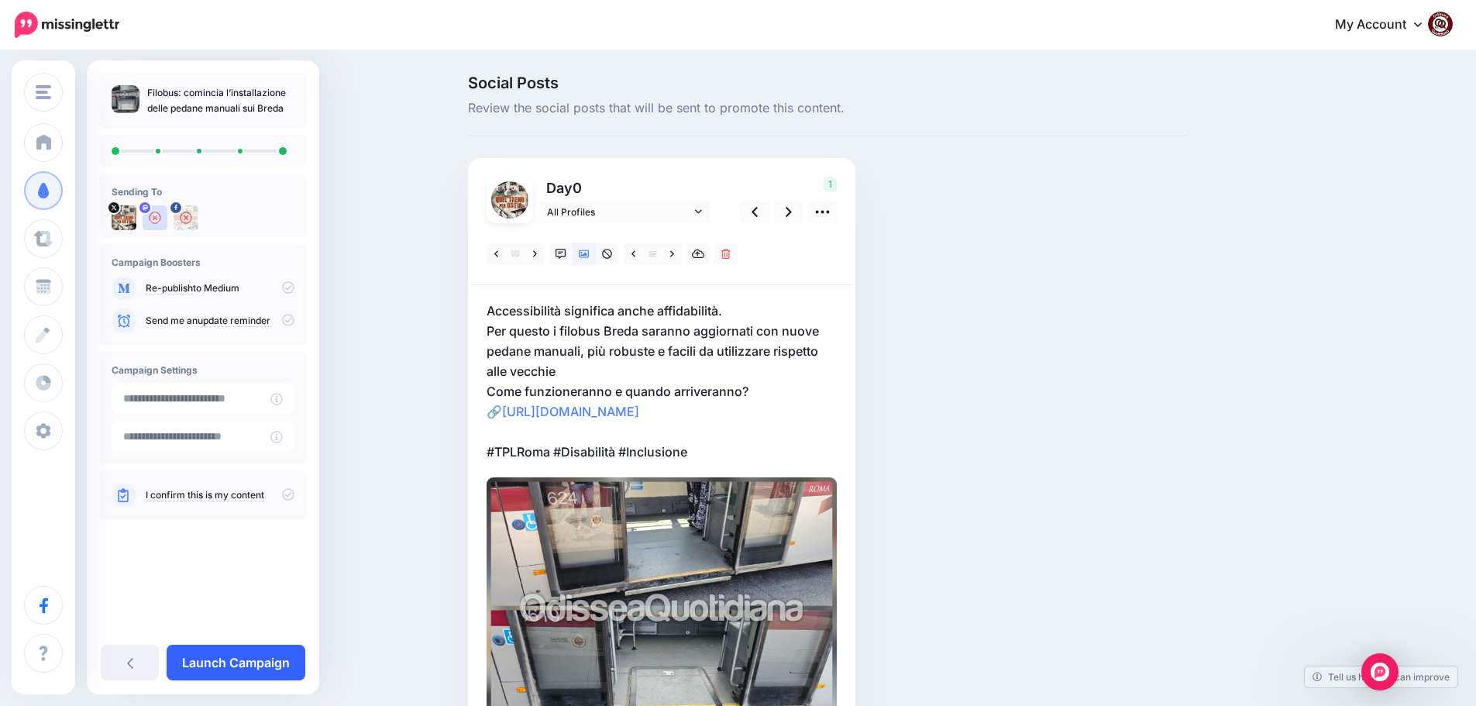
click at [218, 666] on link "Launch Campaign" at bounding box center [236, 663] width 139 height 36
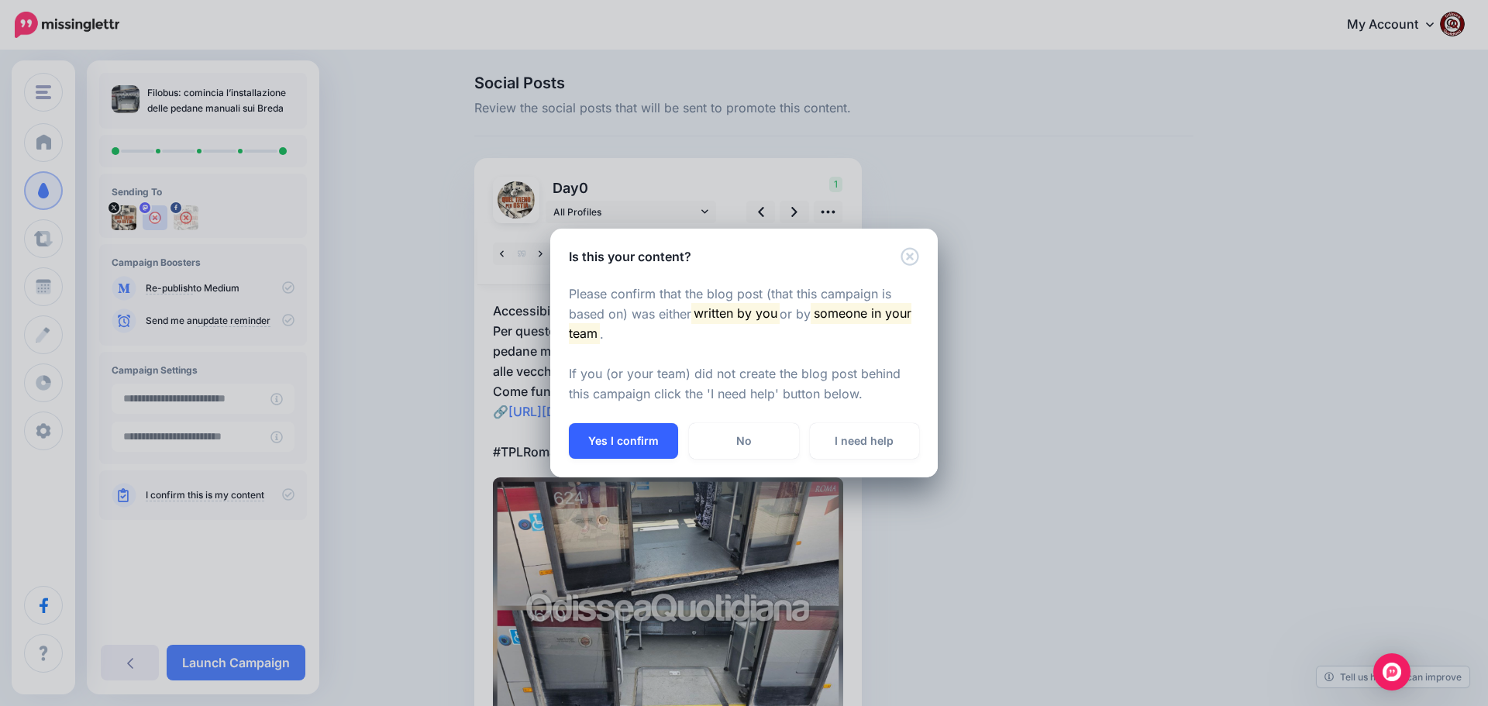
click at [613, 432] on button "Yes I confirm" at bounding box center [623, 441] width 109 height 36
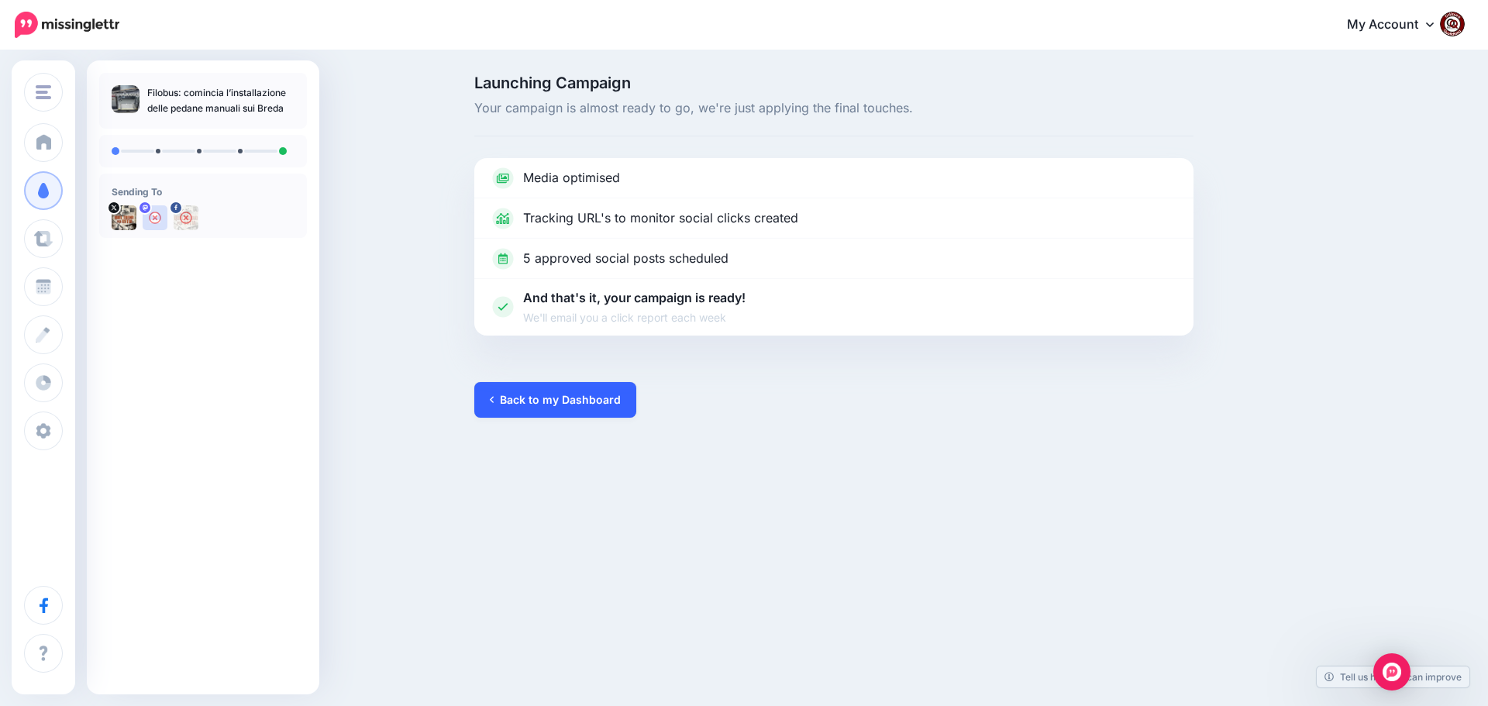
click at [506, 400] on link "Back to my Dashboard" at bounding box center [555, 400] width 162 height 36
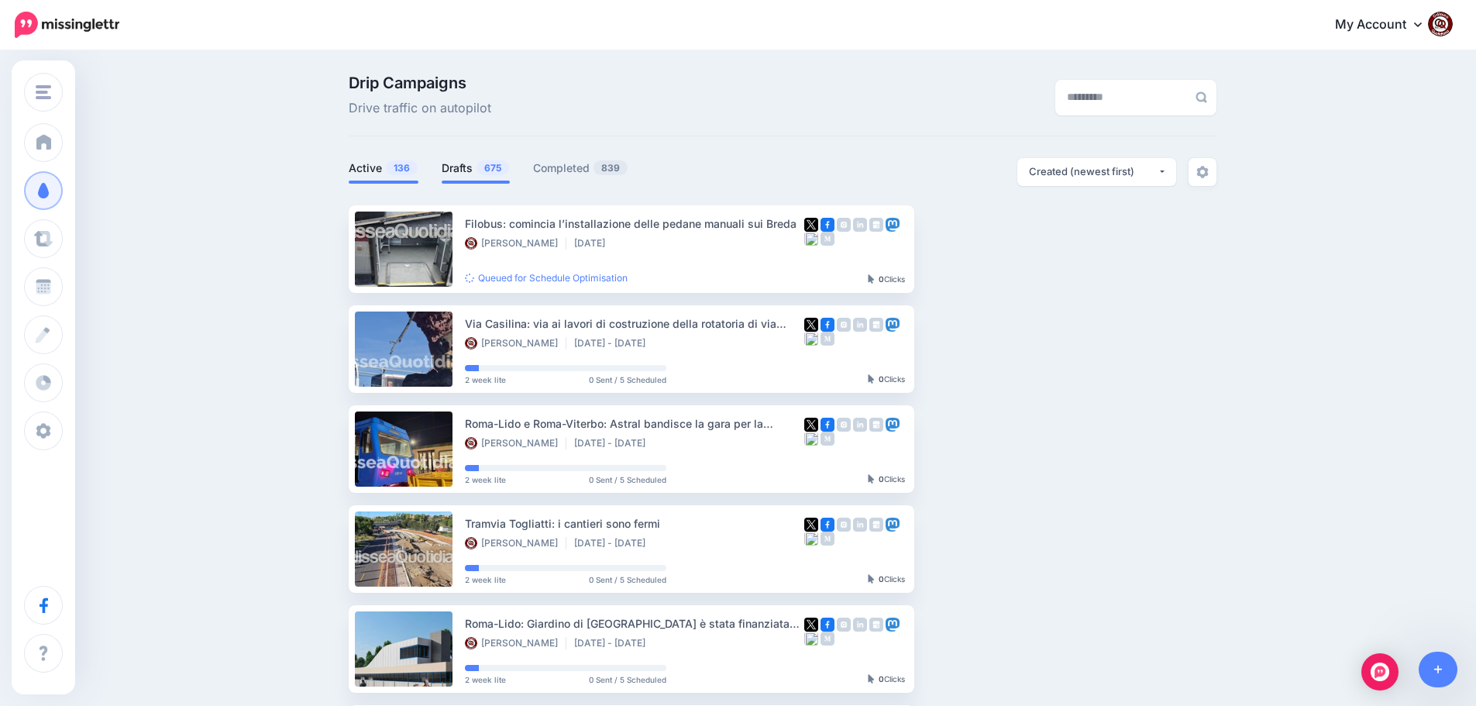
click at [466, 167] on link "Drafts 675" at bounding box center [476, 168] width 68 height 19
